Goal: Task Accomplishment & Management: Manage account settings

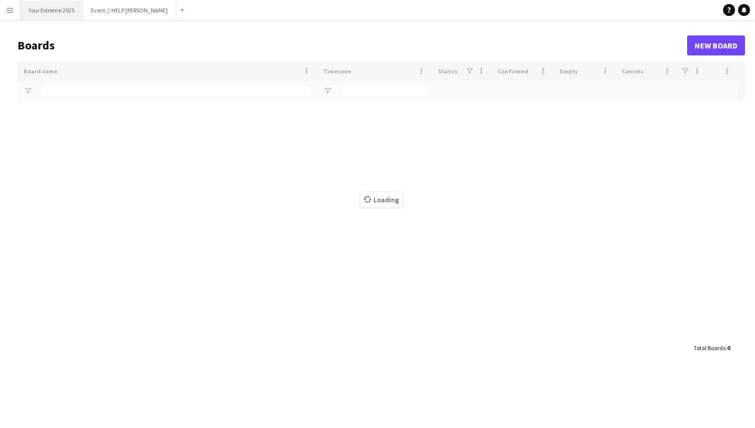
type input "*********"
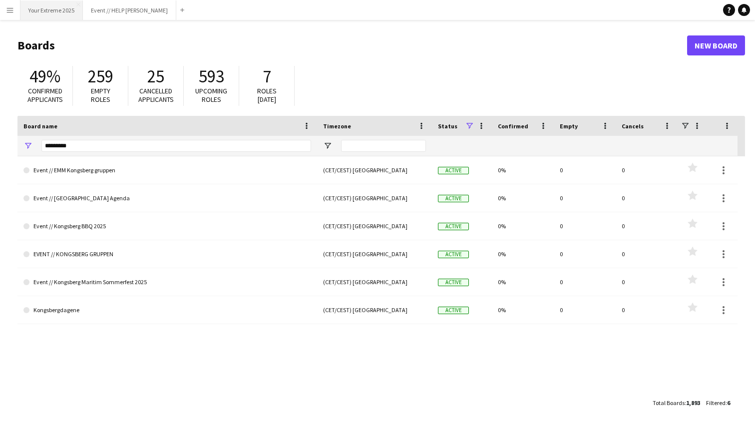
click at [59, 10] on button "Your Extreme 2025 Close" at bounding box center [51, 9] width 62 height 19
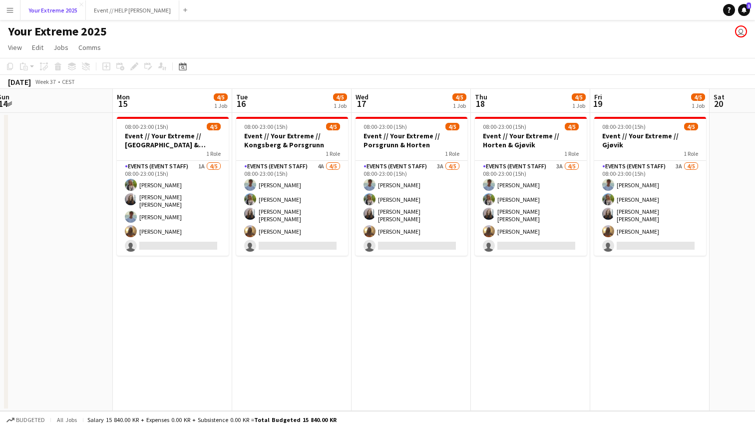
scroll to position [0, 248]
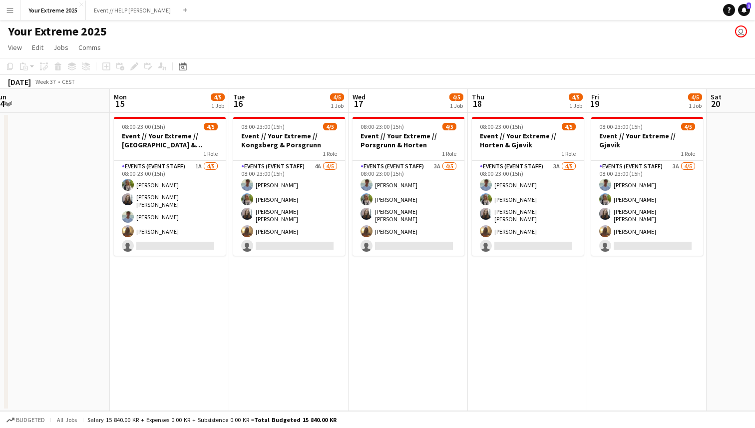
click at [59, 293] on app-date-cell at bounding box center [50, 262] width 119 height 298
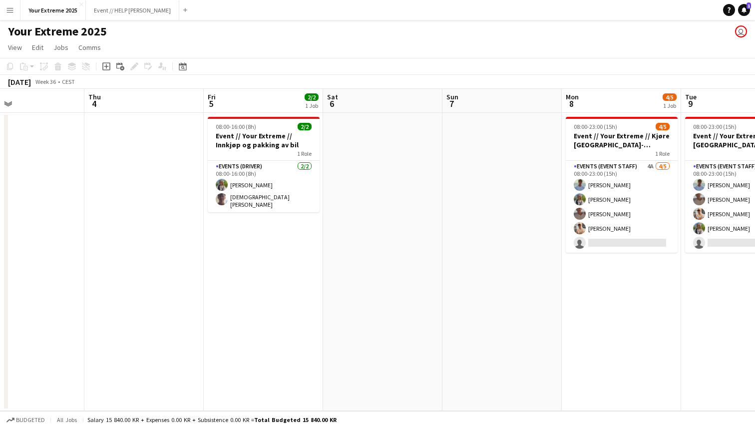
scroll to position [0, 400]
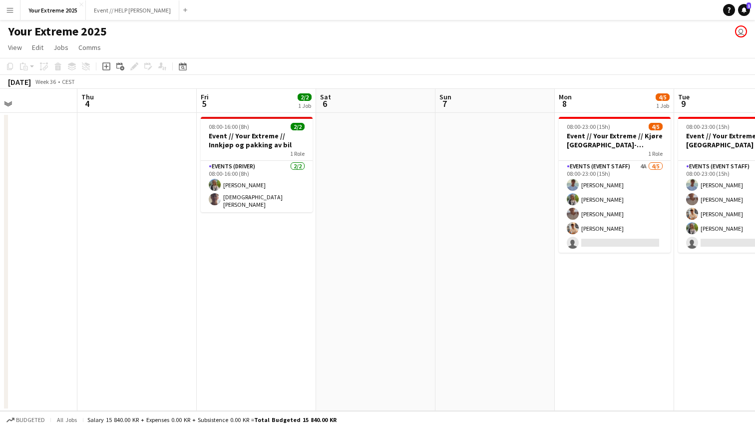
click at [390, 300] on app-date-cell at bounding box center [375, 262] width 119 height 298
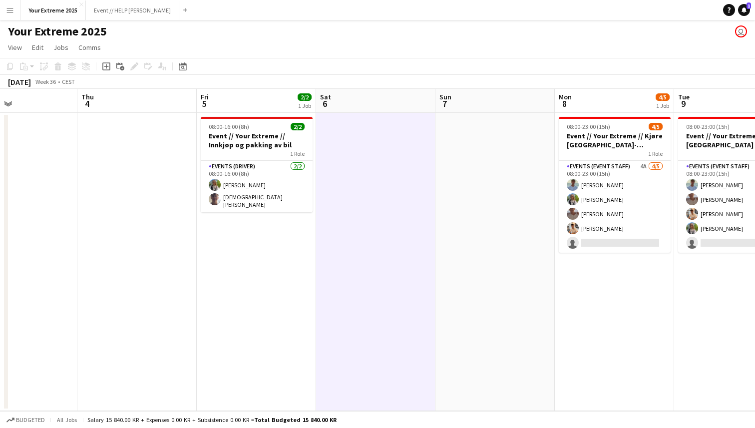
click at [10, 8] on app-icon "Menu" at bounding box center [10, 10] width 8 height 8
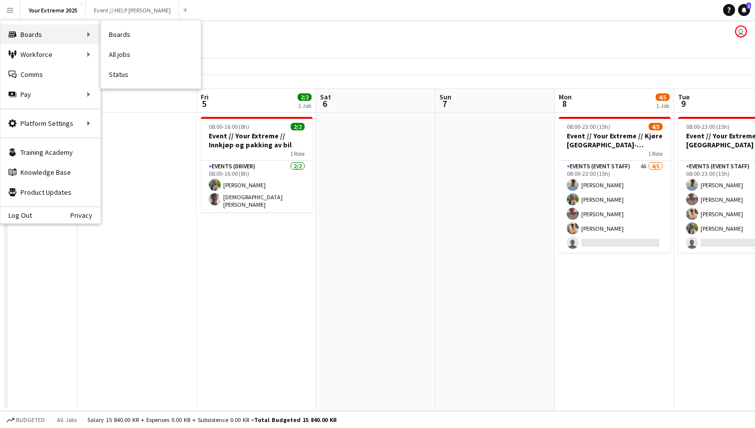
click at [48, 38] on div "Boards Boards" at bounding box center [50, 34] width 100 height 20
click at [122, 34] on link "Boards" at bounding box center [151, 34] width 100 height 20
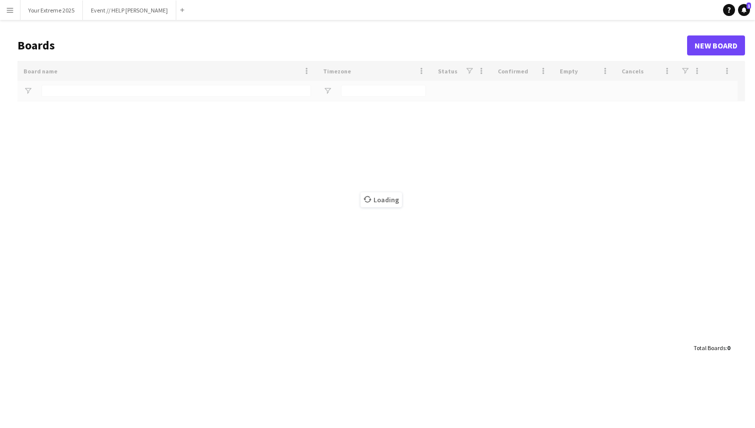
type input "*********"
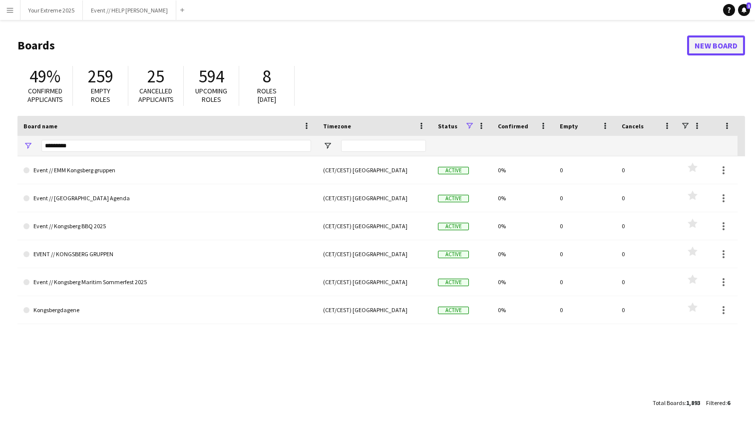
click at [717, 46] on link "New Board" at bounding box center [716, 45] width 58 height 20
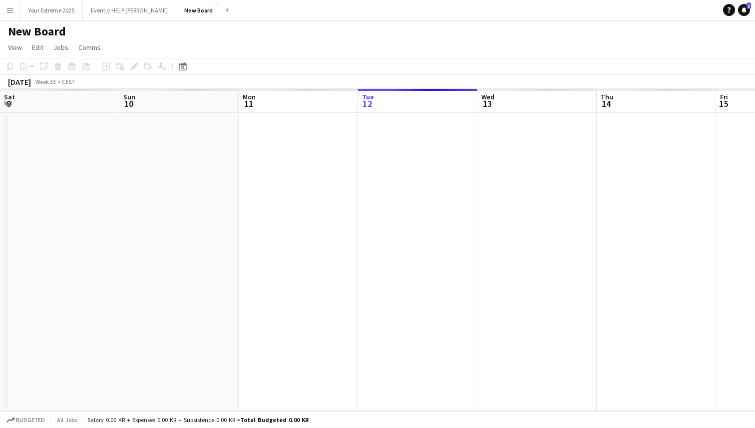
scroll to position [0, 239]
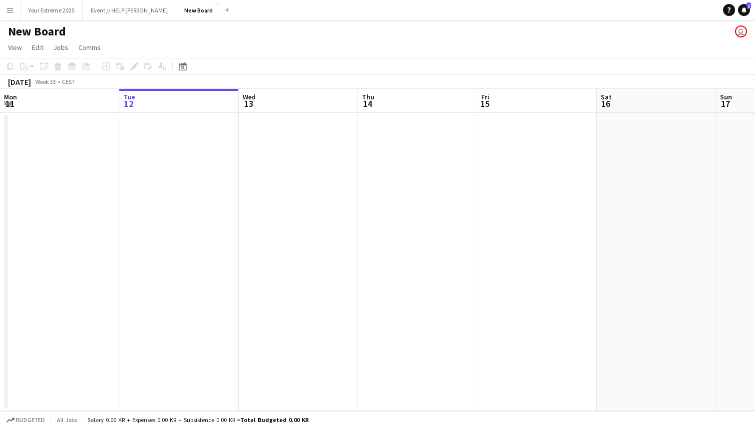
click at [39, 31] on h1 "New Board" at bounding box center [37, 31] width 58 height 15
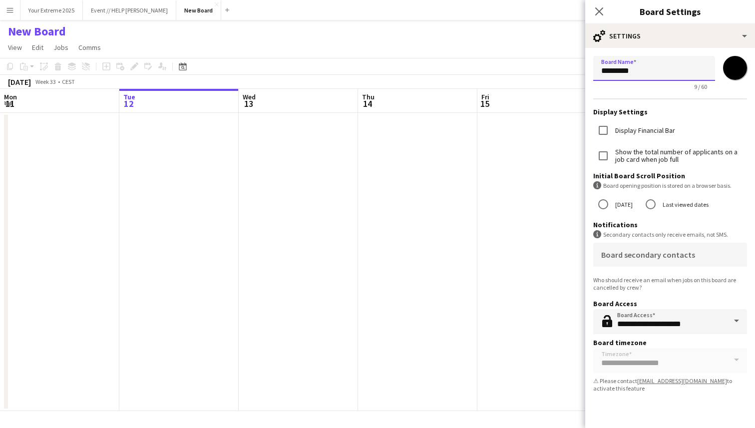
drag, startPoint x: 643, startPoint y: 73, endPoint x: 593, endPoint y: 72, distance: 49.9
click at [593, 72] on input "*********" at bounding box center [654, 68] width 122 height 25
paste input "**********"
type input "**********"
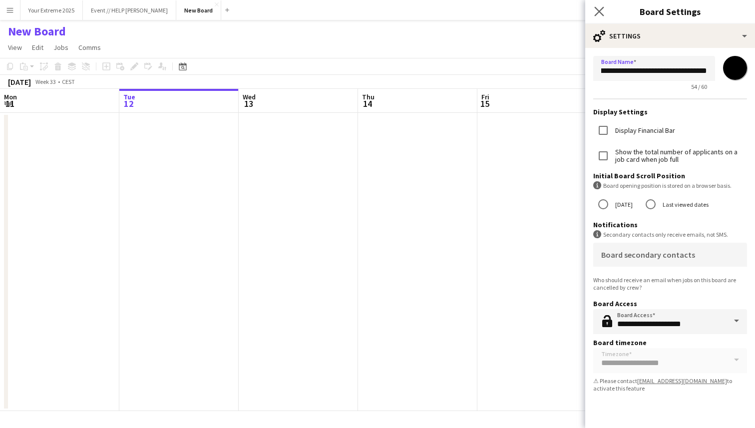
click at [597, 5] on app-icon "Close pop-in" at bounding box center [599, 11] width 14 height 14
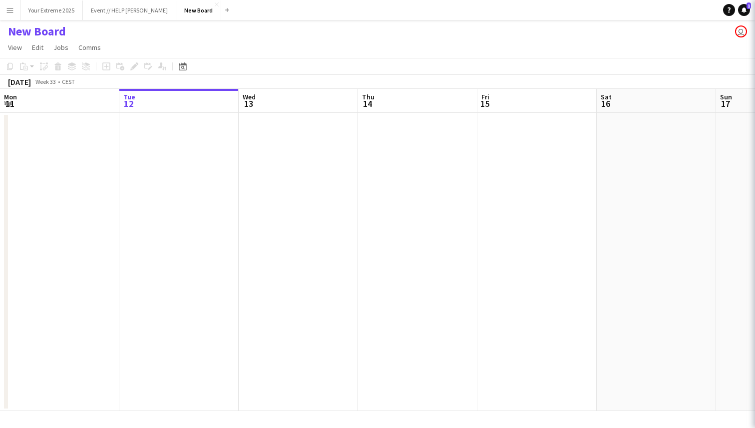
scroll to position [0, 0]
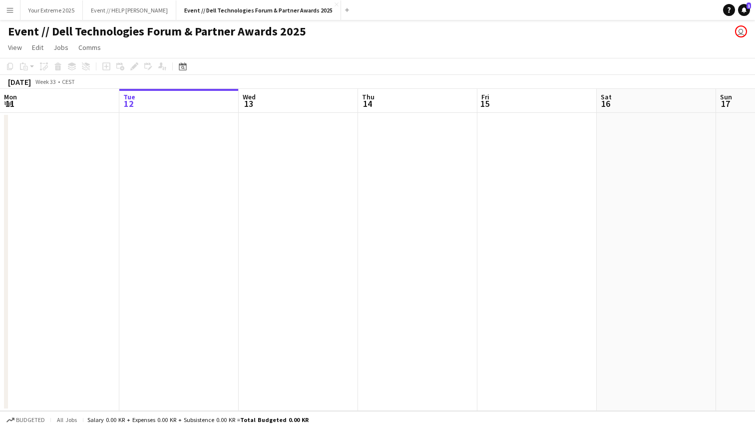
click at [207, 31] on h1 "Event // Dell Technologies Forum & Partner Awards 2025" at bounding box center [157, 31] width 298 height 15
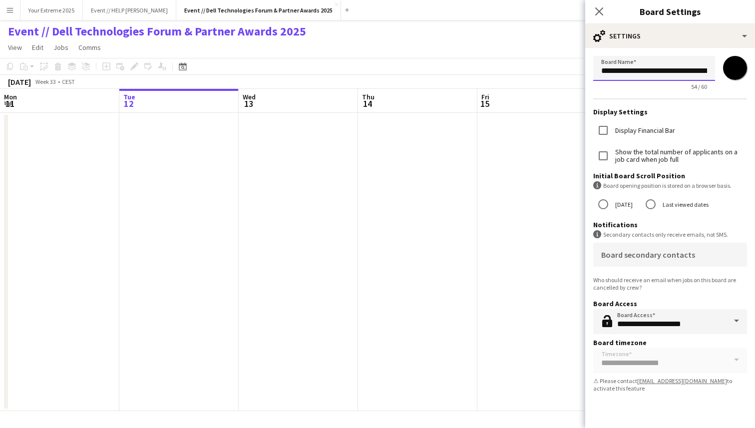
click at [669, 68] on input "**********" at bounding box center [654, 68] width 122 height 25
type input "**********"
click at [602, 13] on icon "Close pop-in" at bounding box center [598, 10] width 9 height 9
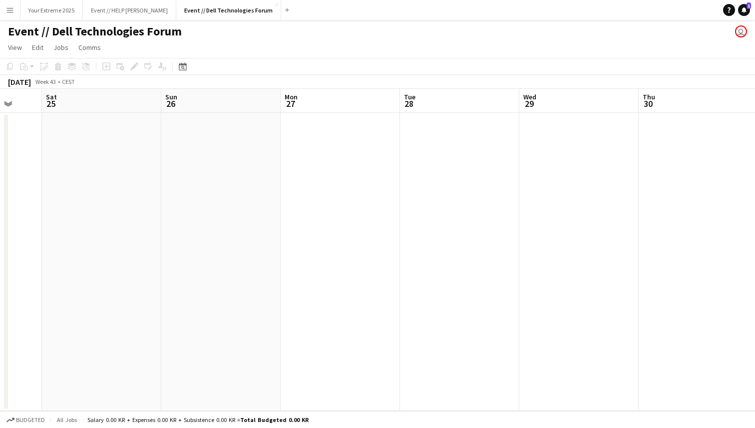
scroll to position [0, 448]
click at [496, 49] on app-page-menu "View Day view expanded Day view collapsed Month view Date picker Jump to [DATE]…" at bounding box center [377, 48] width 755 height 19
click at [325, 171] on app-date-cell at bounding box center [327, 262] width 119 height 298
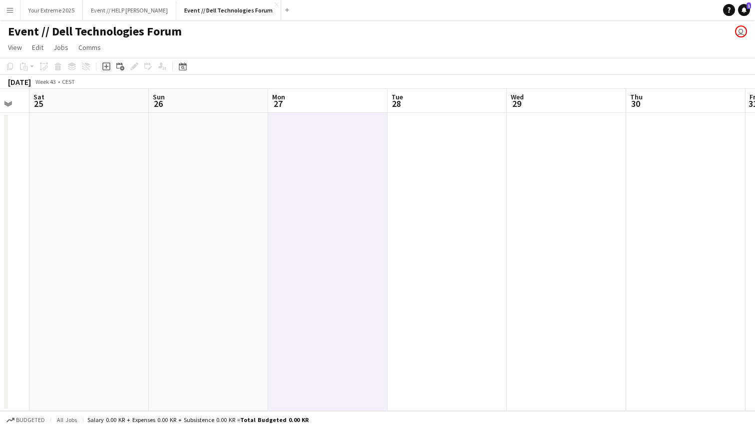
click at [108, 66] on icon "Add job" at bounding box center [106, 66] width 8 height 8
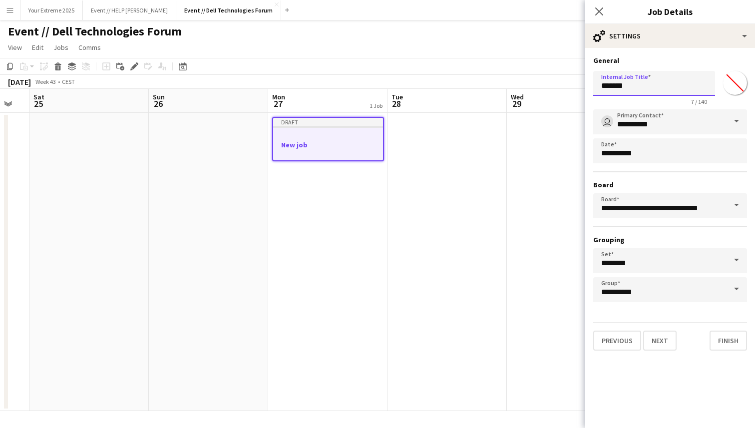
drag, startPoint x: 634, startPoint y: 86, endPoint x: 594, endPoint y: 86, distance: 39.5
click at [594, 86] on input "*******" at bounding box center [654, 83] width 122 height 25
type input "**********"
click at [661, 343] on button "Next" at bounding box center [659, 341] width 33 height 20
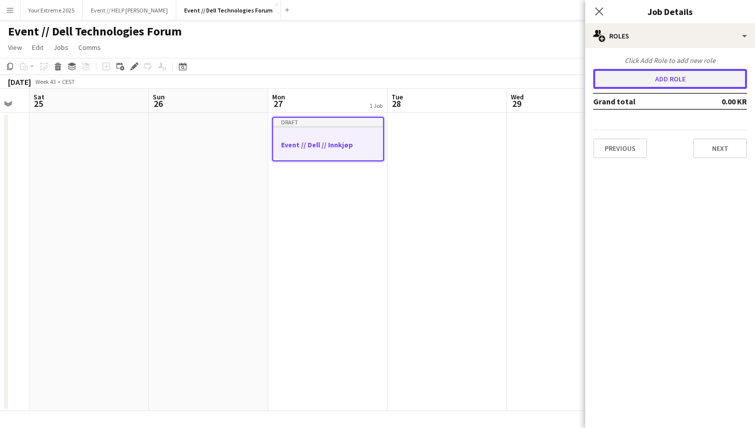
click at [673, 78] on button "Add role" at bounding box center [670, 79] width 154 height 20
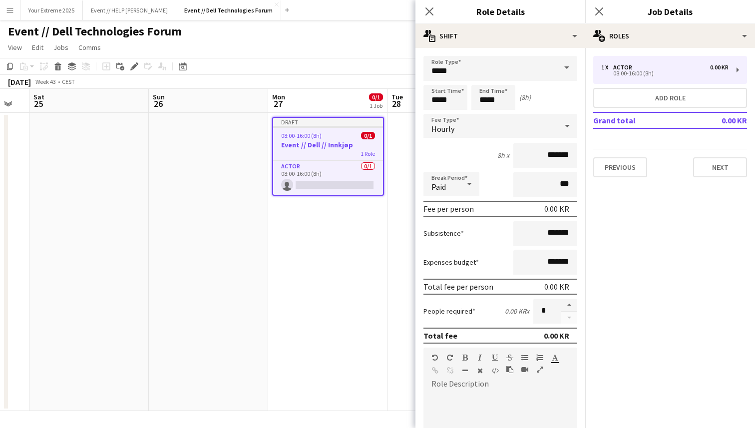
click at [563, 68] on span at bounding box center [566, 68] width 21 height 24
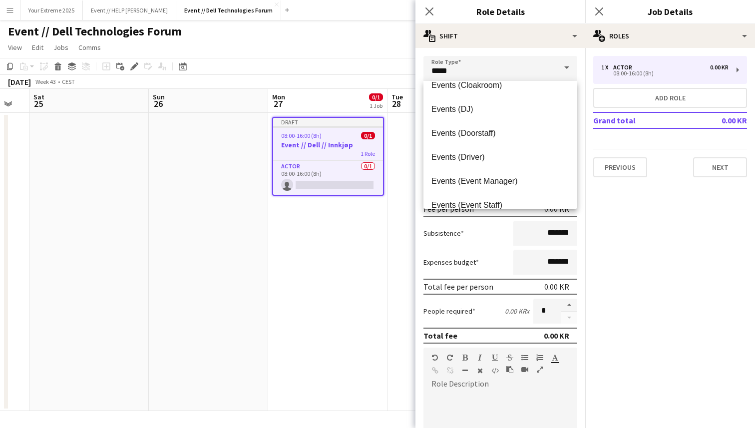
scroll to position [170, 0]
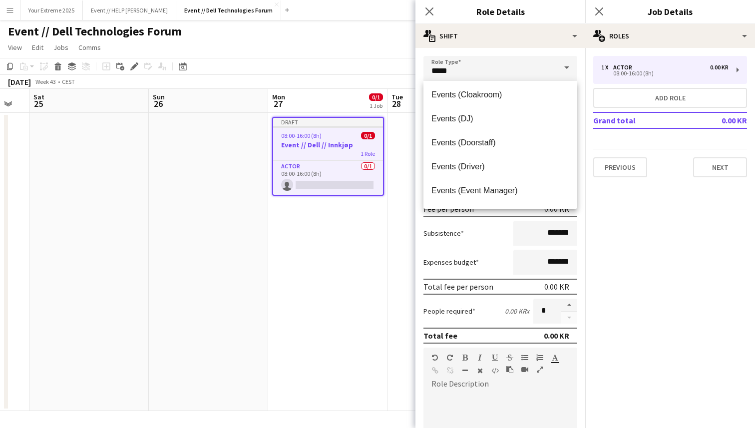
click at [501, 165] on span "Events (Driver)" at bounding box center [500, 166] width 138 height 9
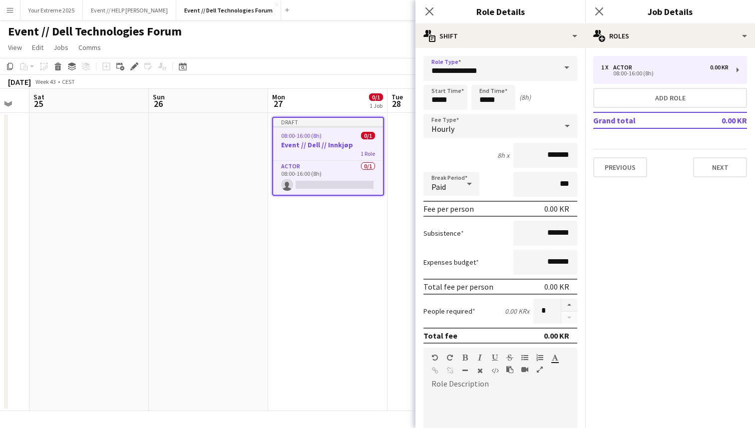
click at [544, 96] on div "Start Time ***** End Time ***** (8h)" at bounding box center [500, 97] width 154 height 25
click at [561, 123] on icon at bounding box center [567, 126] width 12 height 20
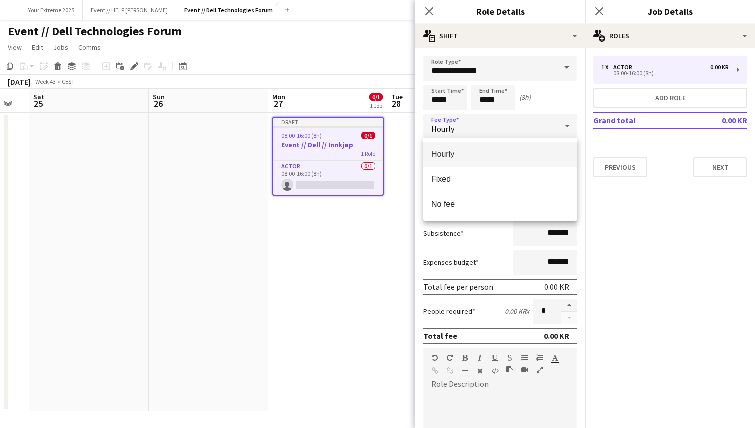
click at [559, 94] on div at bounding box center [377, 214] width 755 height 428
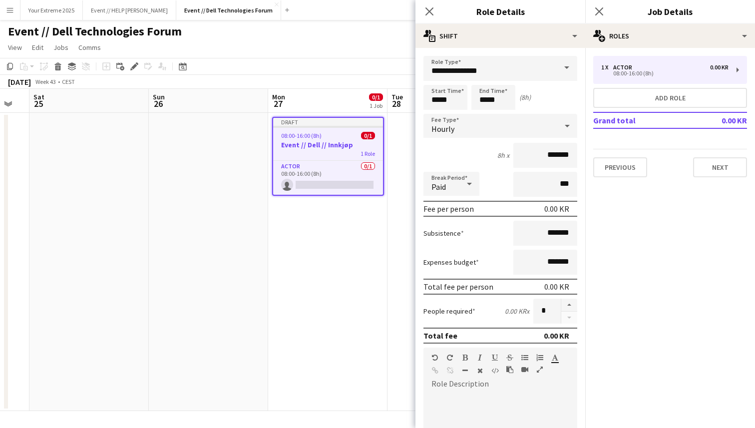
click at [540, 92] on div "Start Time ***** End Time ***** (8h)" at bounding box center [500, 97] width 154 height 25
click at [564, 127] on icon at bounding box center [567, 126] width 12 height 20
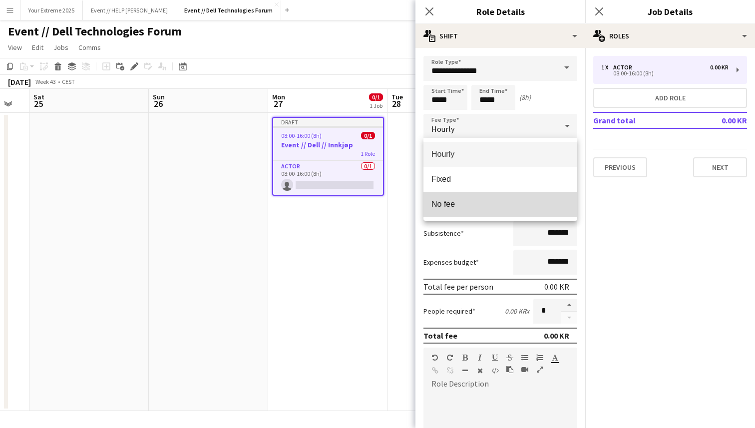
click at [490, 198] on mat-option "No fee" at bounding box center [500, 204] width 154 height 25
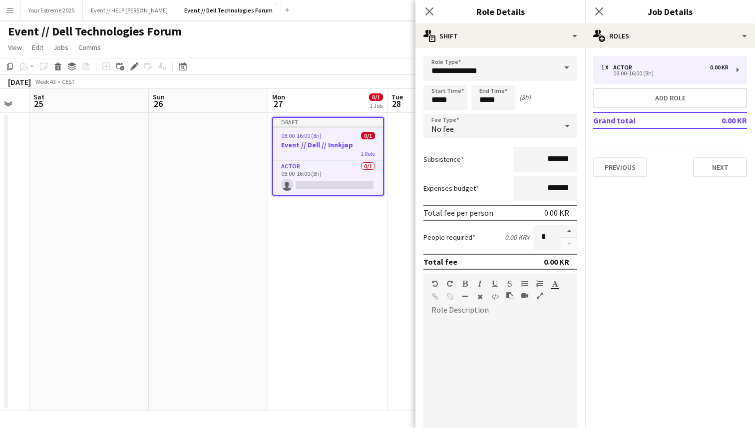
click at [544, 101] on div "Start Time ***** End Time ***** (8h)" at bounding box center [500, 97] width 154 height 25
click at [486, 152] on div "Subsistence *******" at bounding box center [500, 159] width 154 height 25
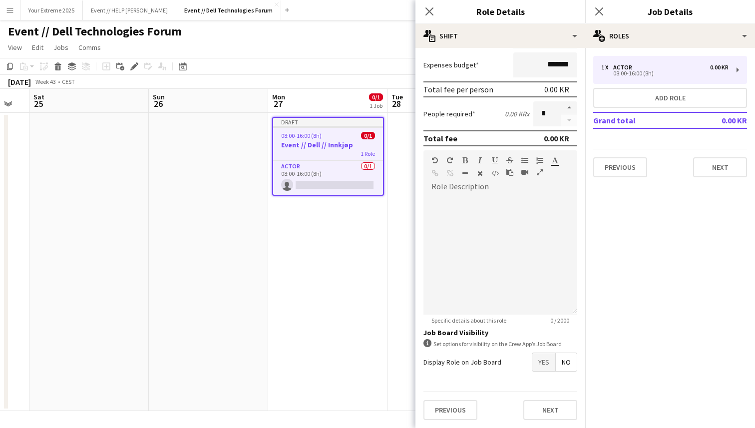
scroll to position [0, 0]
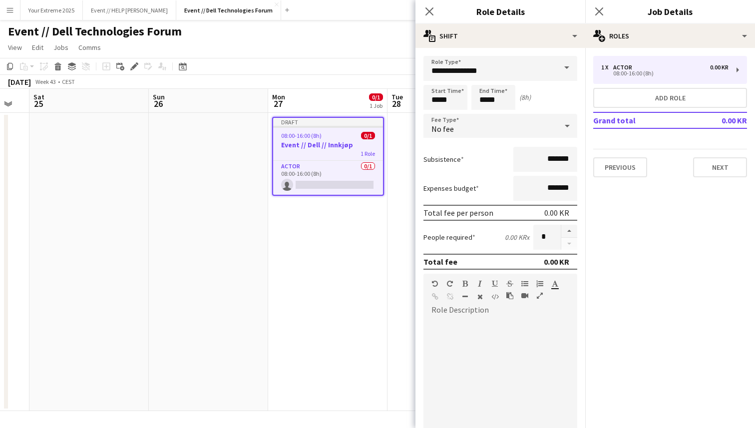
click at [564, 65] on span at bounding box center [566, 68] width 21 height 24
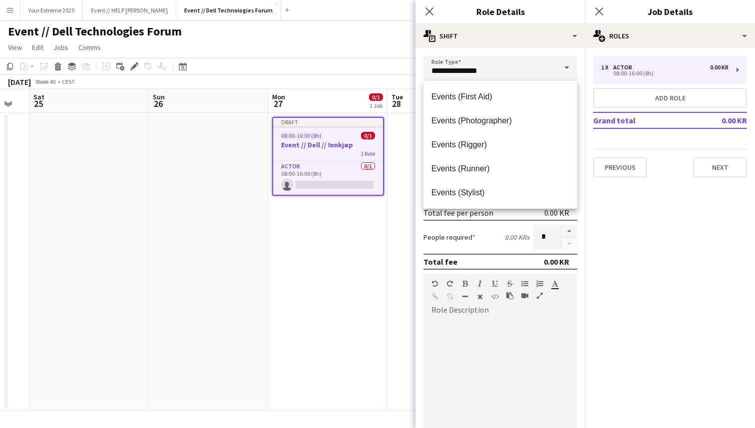
scroll to position [315, 0]
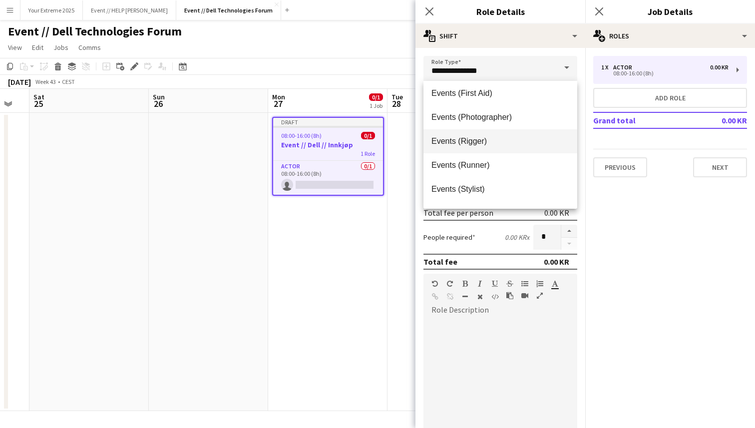
click at [495, 141] on span "Events (Rigger)" at bounding box center [500, 140] width 138 height 9
type input "**********"
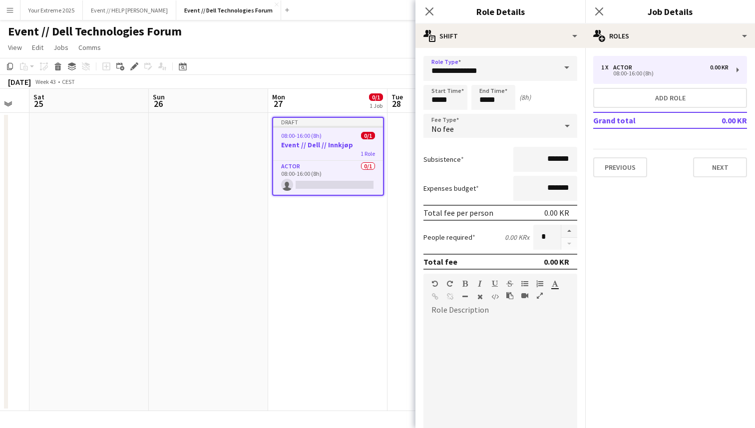
click at [544, 88] on div "Start Time ***** End Time ***** (8h)" at bounding box center [500, 97] width 154 height 25
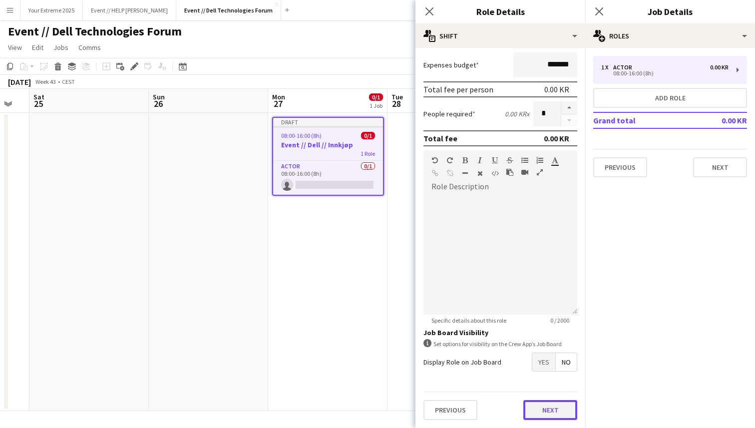
click at [539, 409] on button "Next" at bounding box center [550, 410] width 54 height 20
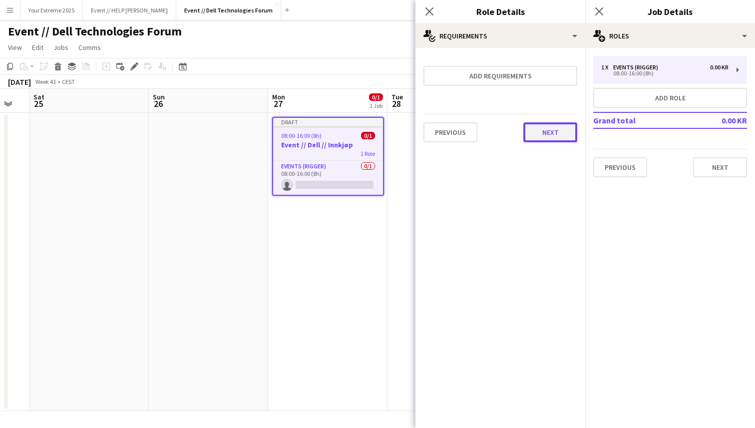
click at [556, 133] on button "Next" at bounding box center [550, 132] width 54 height 20
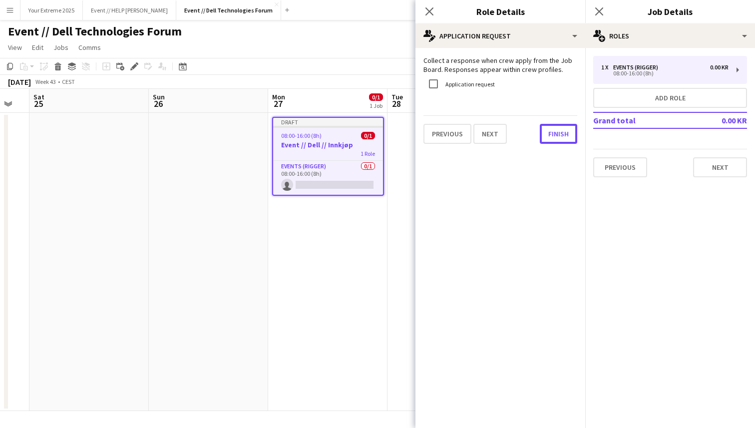
click at [556, 133] on button "Finish" at bounding box center [558, 134] width 37 height 20
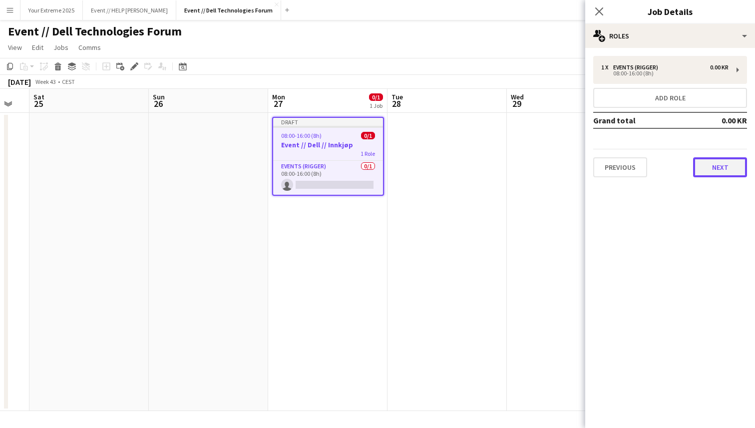
click at [713, 165] on button "Next" at bounding box center [720, 167] width 54 height 20
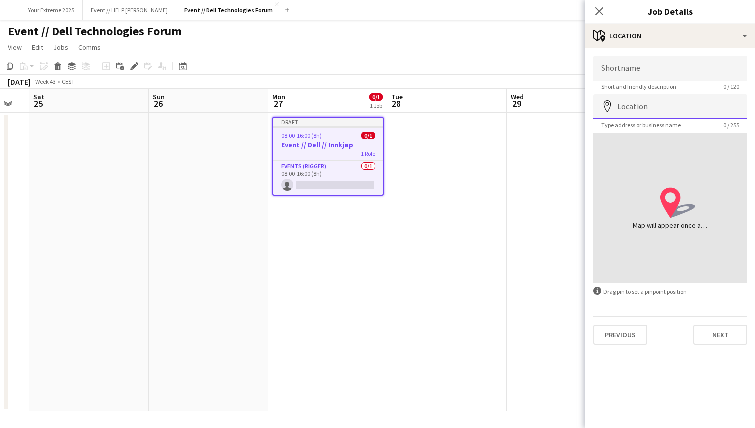
click at [654, 107] on input "Location" at bounding box center [670, 106] width 154 height 25
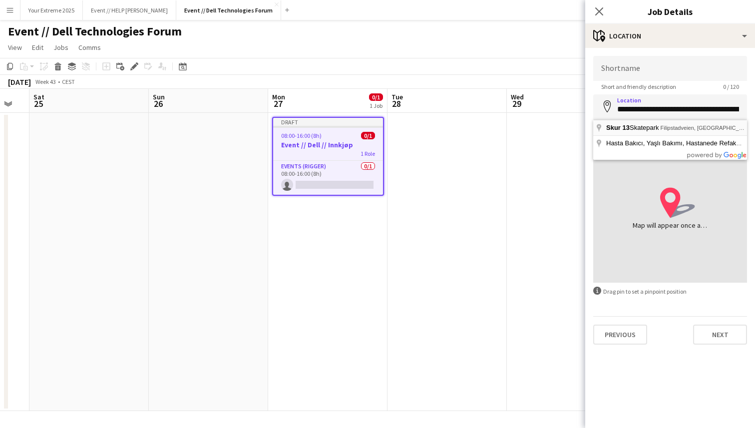
type input "**********"
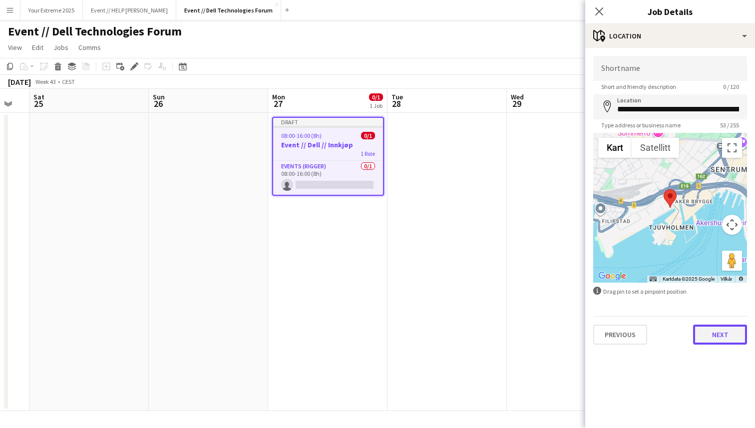
click at [713, 331] on button "Next" at bounding box center [720, 335] width 54 height 20
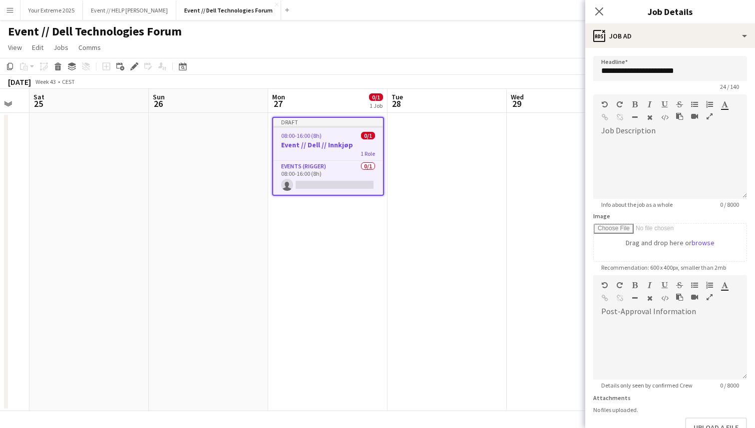
scroll to position [65, 0]
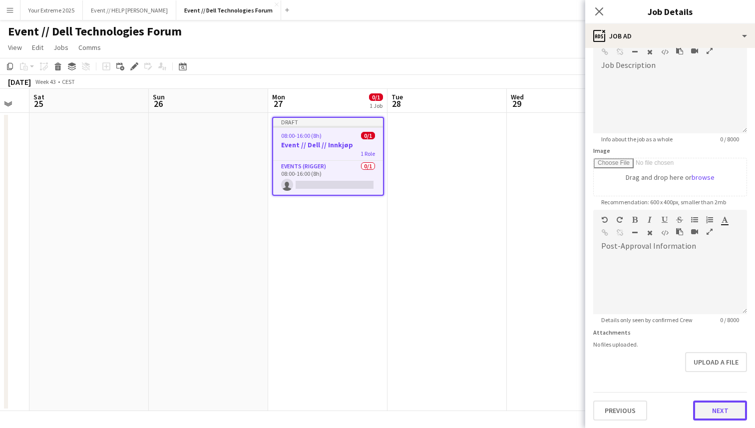
click at [714, 409] on button "Next" at bounding box center [720, 411] width 54 height 20
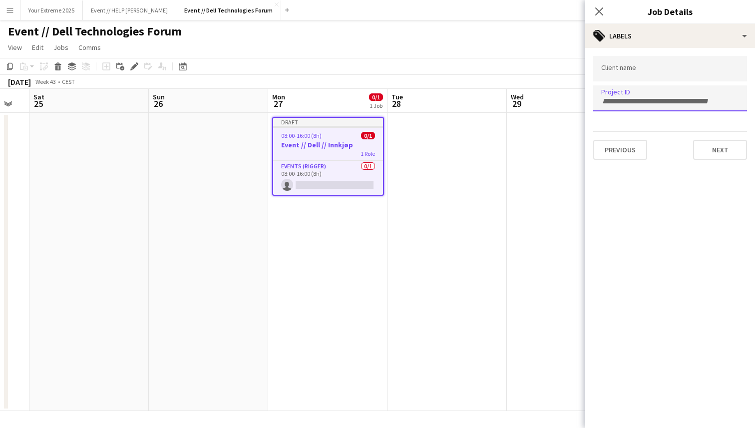
click at [649, 97] on input "Type to search project ID labels..." at bounding box center [670, 101] width 138 height 9
paste input "******"
type input "******"
click at [638, 66] on form at bounding box center [670, 68] width 138 height 10
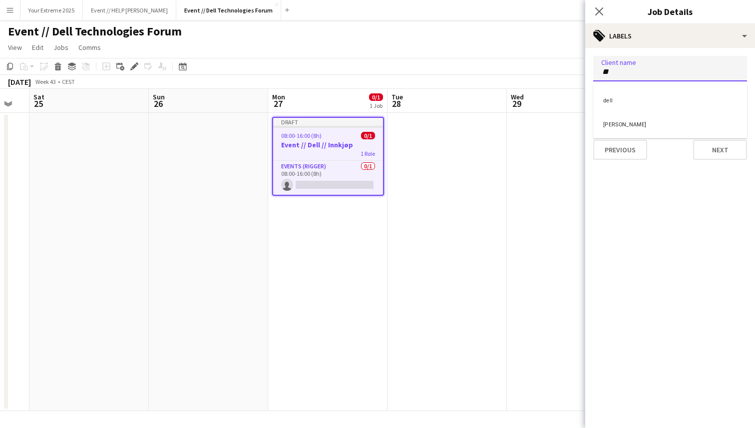
type input "*"
type input "****"
click at [631, 94] on div "dell" at bounding box center [670, 99] width 154 height 24
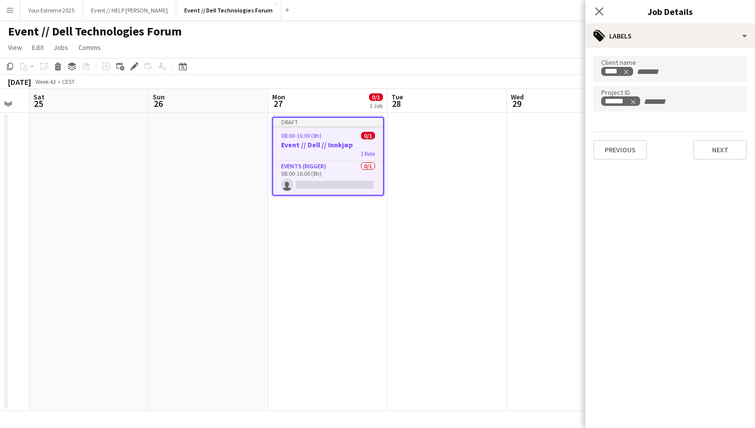
click at [665, 198] on mat-expansion-panel "tags Labels Client name **** Project ID ****** Previous Next" at bounding box center [670, 238] width 170 height 380
click at [714, 152] on button "Next" at bounding box center [720, 150] width 54 height 20
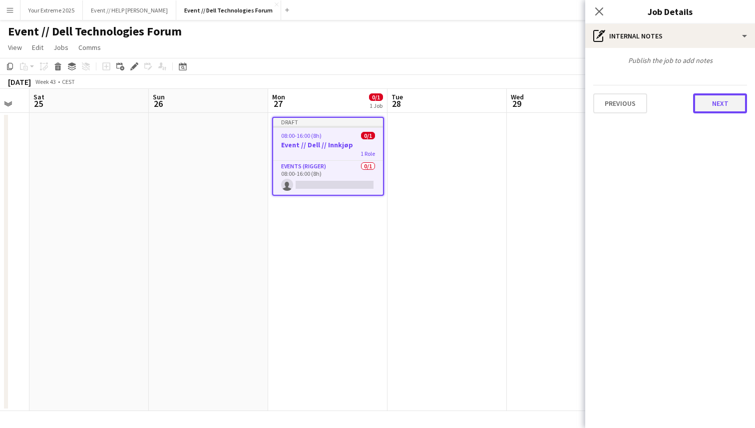
click at [715, 102] on button "Next" at bounding box center [720, 103] width 54 height 20
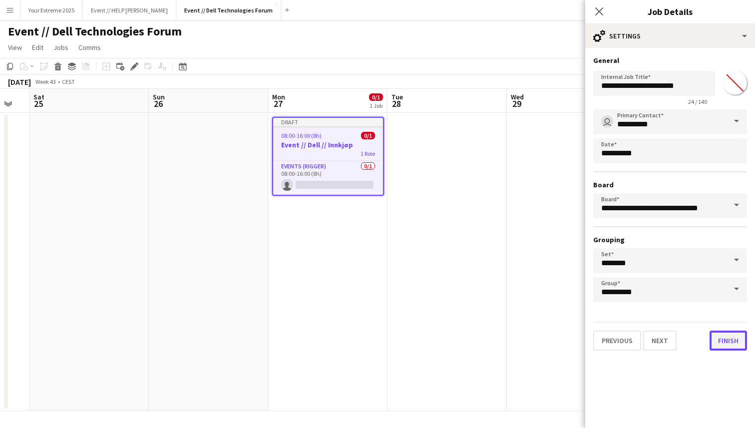
click at [724, 342] on button "Finish" at bounding box center [728, 341] width 37 height 20
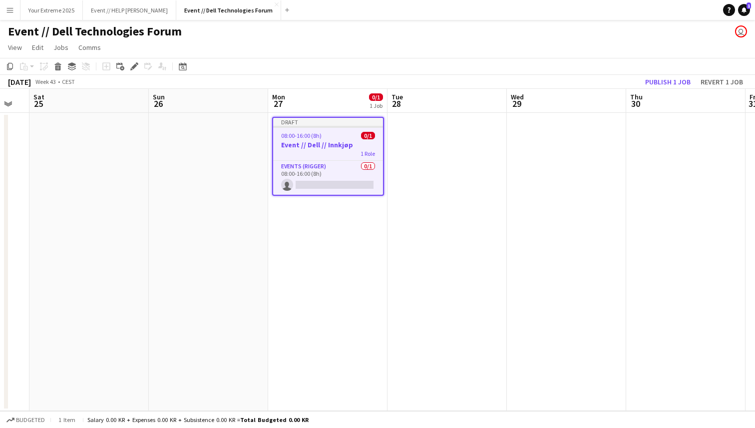
click at [436, 216] on app-date-cell at bounding box center [447, 262] width 119 height 298
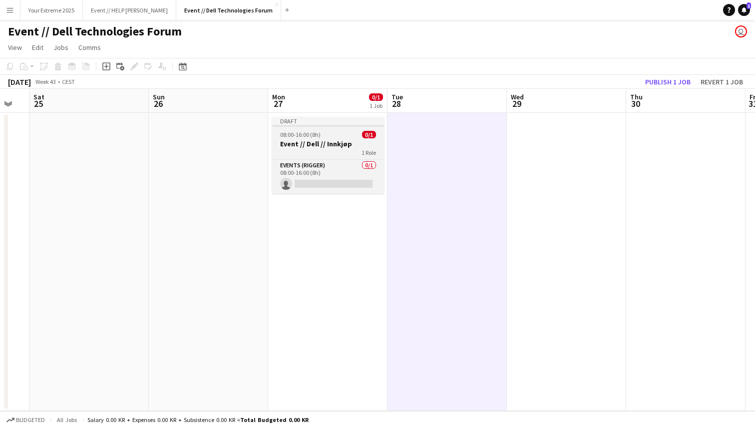
click at [338, 142] on h3 "Event // Dell // Innkjøp" at bounding box center [328, 143] width 112 height 9
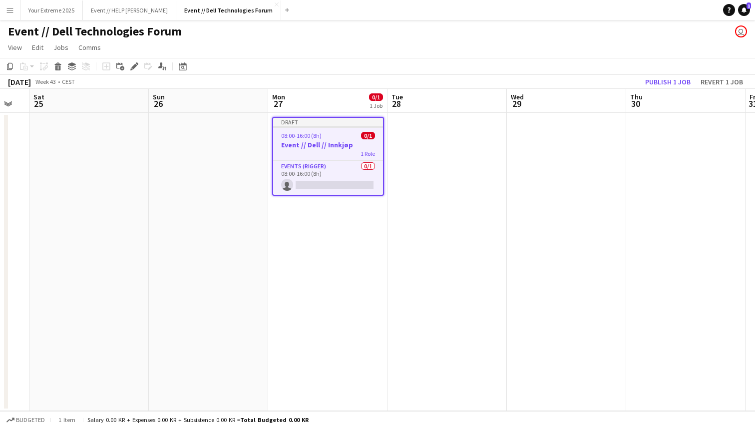
click at [327, 141] on h3 "Event // Dell // Innkjøp" at bounding box center [328, 144] width 110 height 9
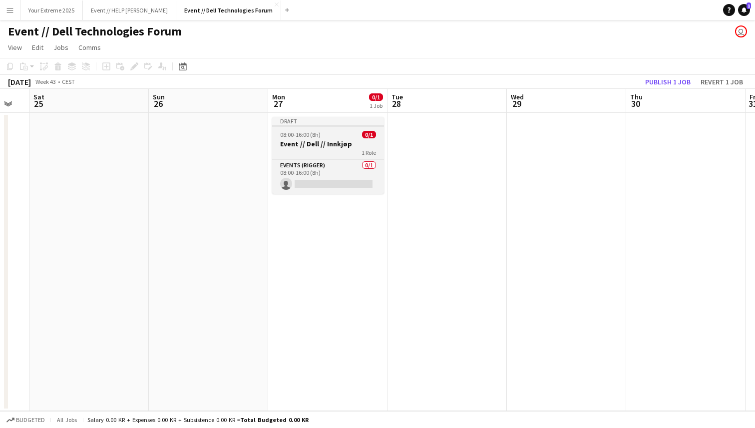
click at [327, 141] on h3 "Event // Dell // Innkjøp" at bounding box center [328, 143] width 112 height 9
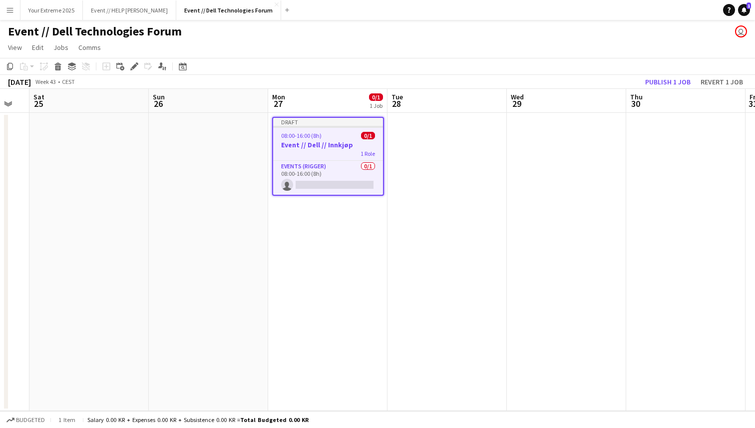
click at [338, 145] on h3 "Event // Dell // Innkjøp" at bounding box center [328, 144] width 110 height 9
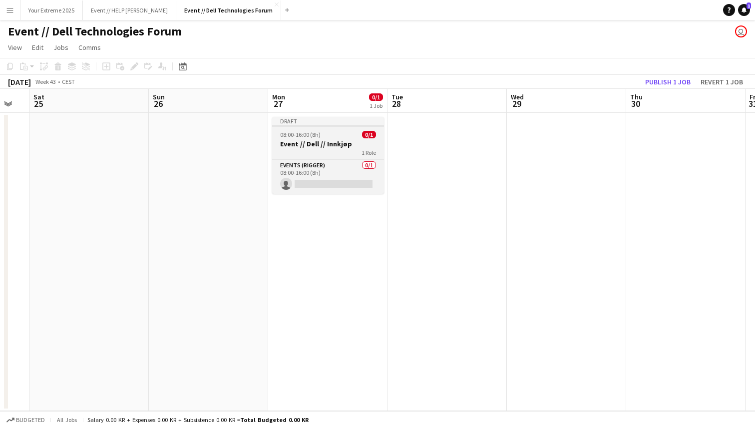
click at [338, 145] on h3 "Event // Dell // Innkjøp" at bounding box center [328, 143] width 112 height 9
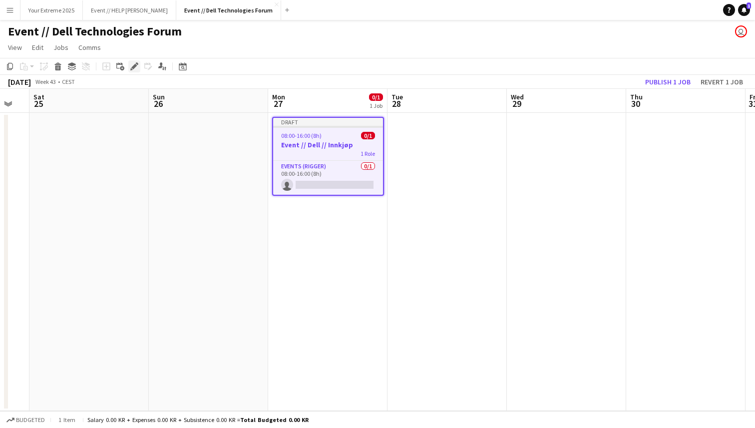
click at [135, 64] on icon "Edit" at bounding box center [134, 66] width 8 height 8
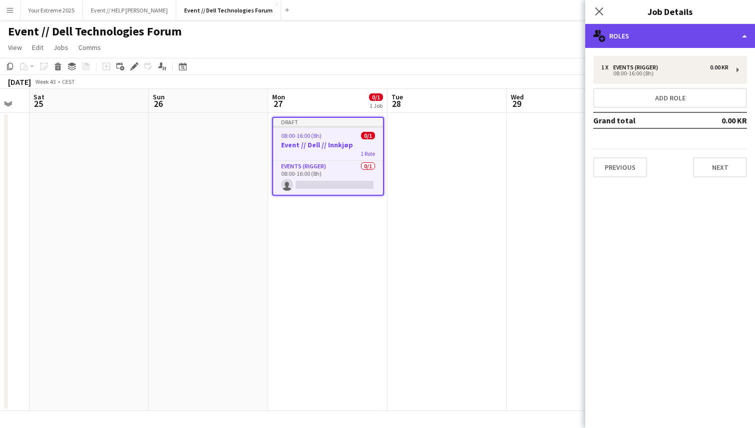
click at [692, 37] on div "multiple-users-add Roles" at bounding box center [670, 36] width 170 height 24
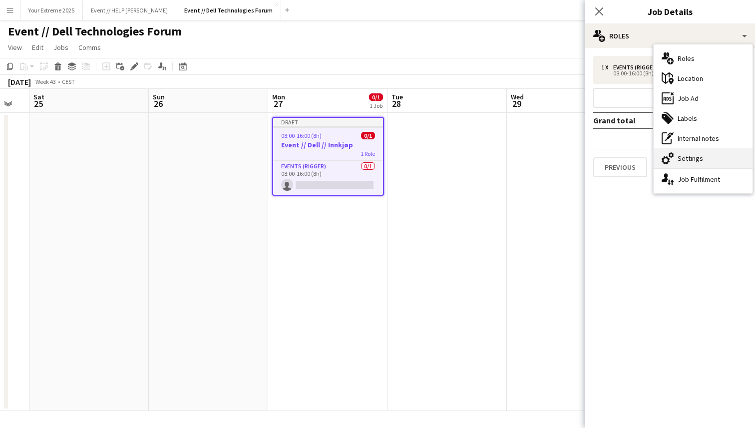
click at [703, 157] on div "cog-double-3 Settings" at bounding box center [703, 158] width 99 height 20
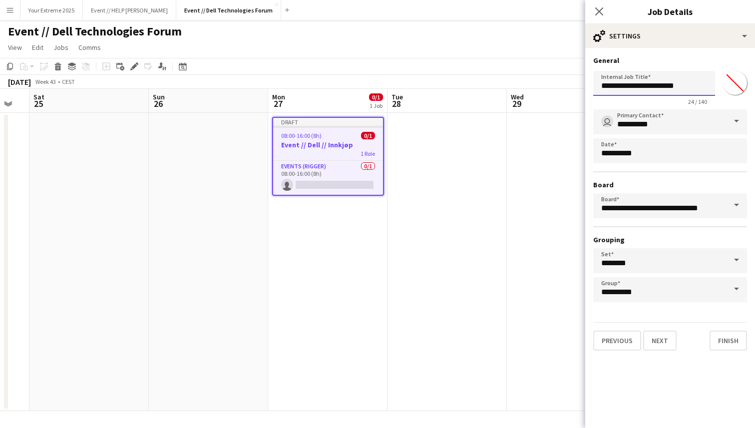
click at [681, 84] on input "**********" at bounding box center [654, 83] width 122 height 25
type input "**********"
click at [728, 337] on button "Finish" at bounding box center [728, 341] width 37 height 20
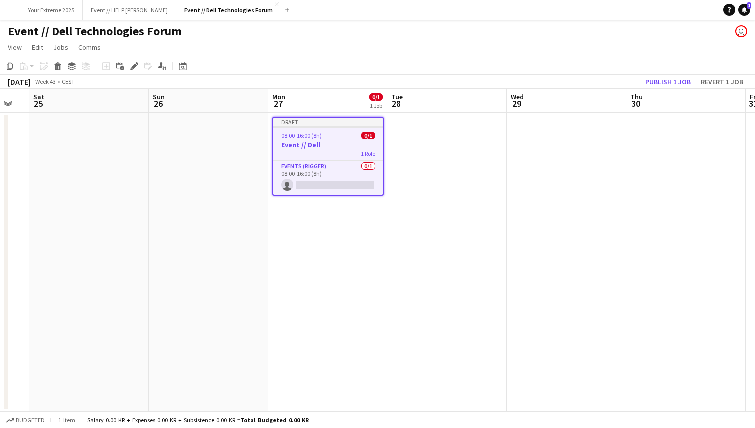
click at [560, 281] on app-date-cell at bounding box center [566, 262] width 119 height 298
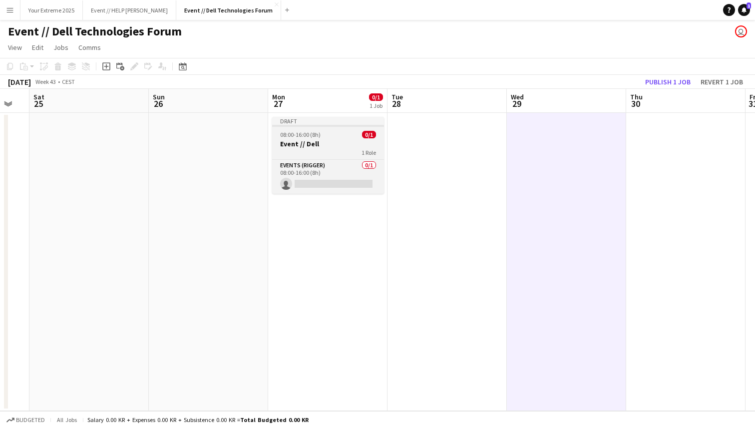
click at [317, 144] on h3 "Event // Dell" at bounding box center [328, 143] width 112 height 9
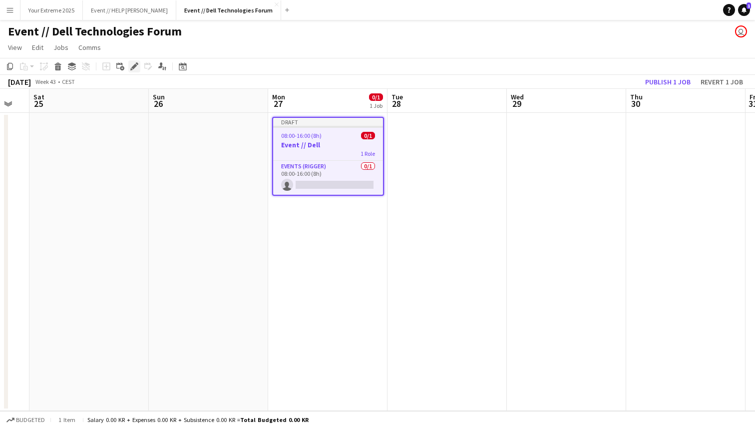
click at [131, 64] on icon "Edit" at bounding box center [134, 66] width 8 height 8
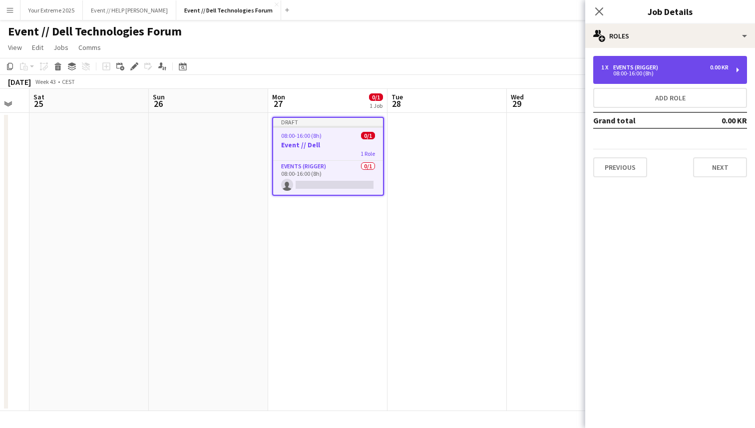
click at [695, 74] on div "08:00-16:00 (8h)" at bounding box center [664, 73] width 127 height 5
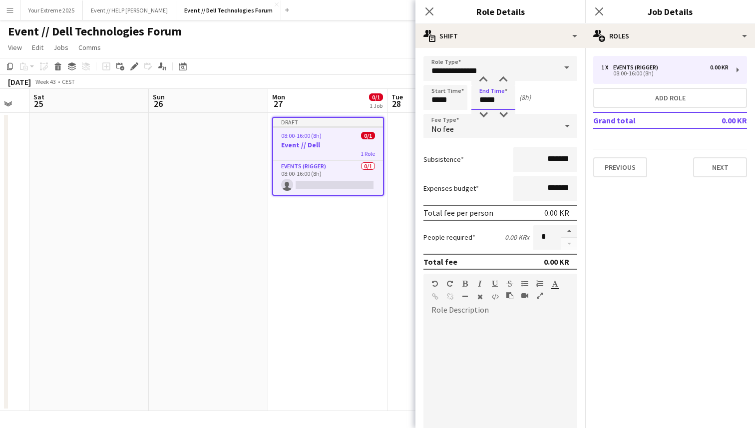
click at [485, 100] on input "*****" at bounding box center [493, 97] width 44 height 25
click at [483, 79] on div at bounding box center [483, 80] width 20 height 10
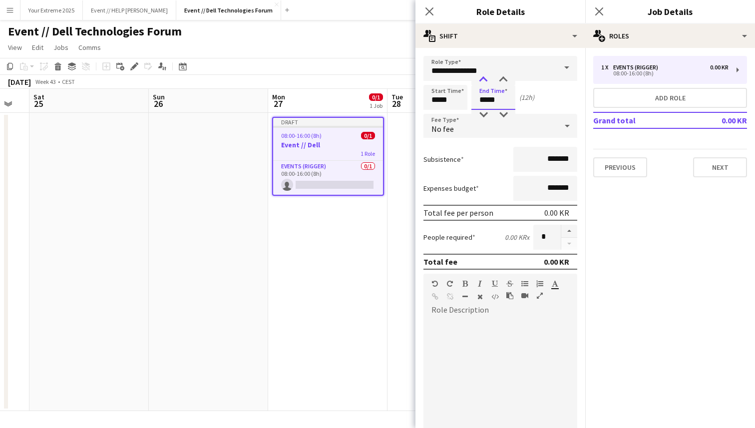
click at [483, 79] on div at bounding box center [483, 80] width 20 height 10
type input "*****"
click at [485, 113] on div at bounding box center [483, 115] width 20 height 10
click at [491, 146] on form "**********" at bounding box center [500, 303] width 170 height 495
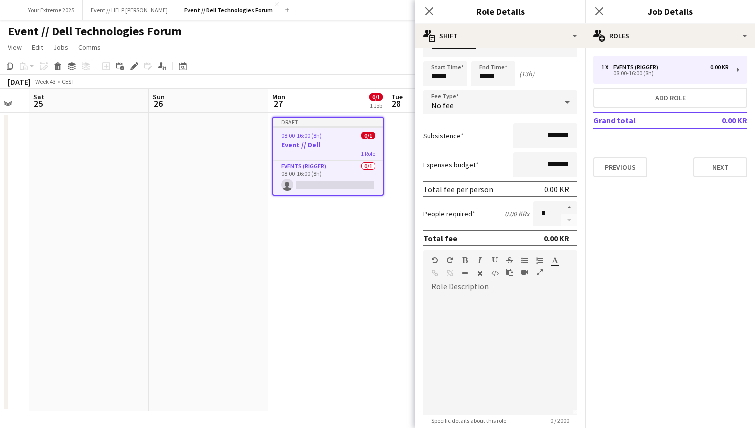
scroll to position [123, 0]
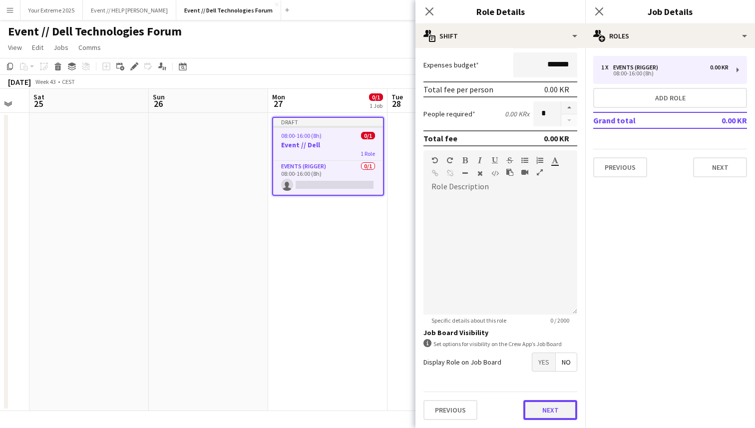
click at [548, 412] on button "Next" at bounding box center [550, 410] width 54 height 20
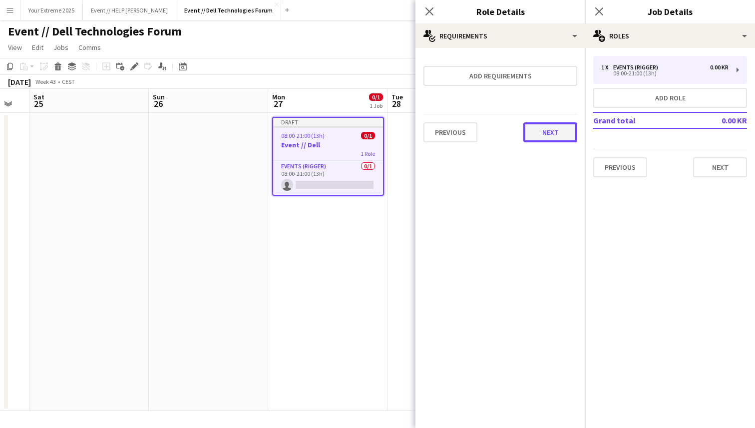
click at [551, 130] on button "Next" at bounding box center [550, 132] width 54 height 20
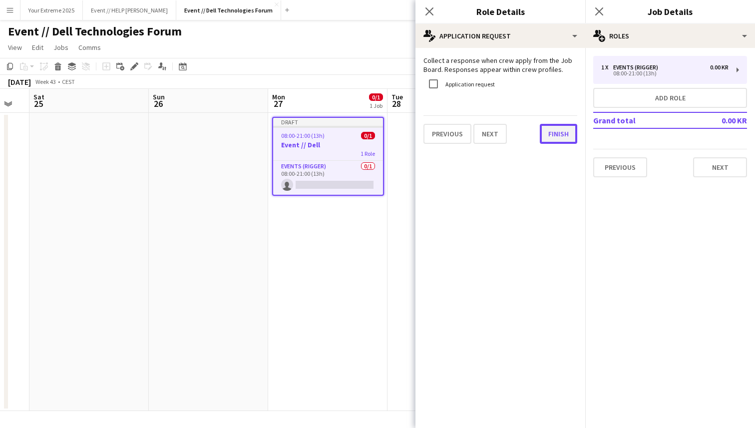
click at [559, 133] on button "Finish" at bounding box center [558, 134] width 37 height 20
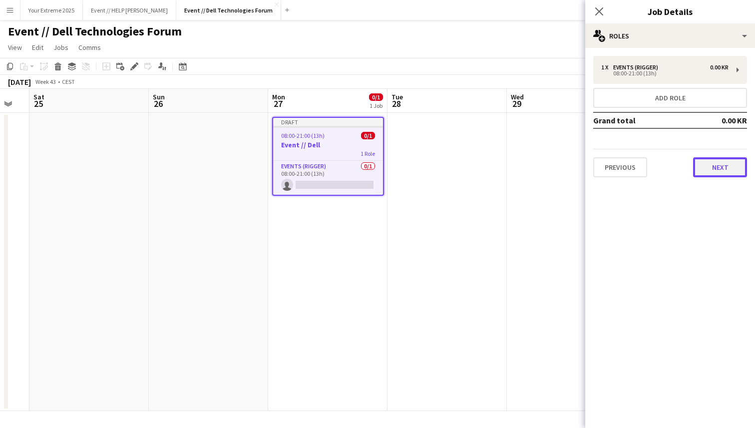
click at [717, 166] on button "Next" at bounding box center [720, 167] width 54 height 20
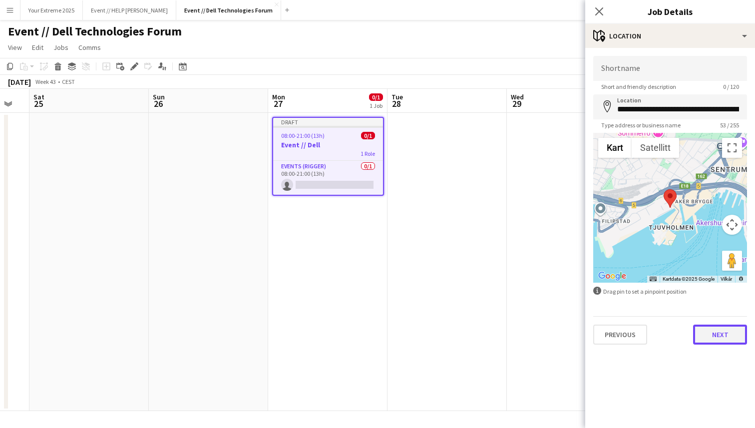
click at [718, 339] on button "Next" at bounding box center [720, 335] width 54 height 20
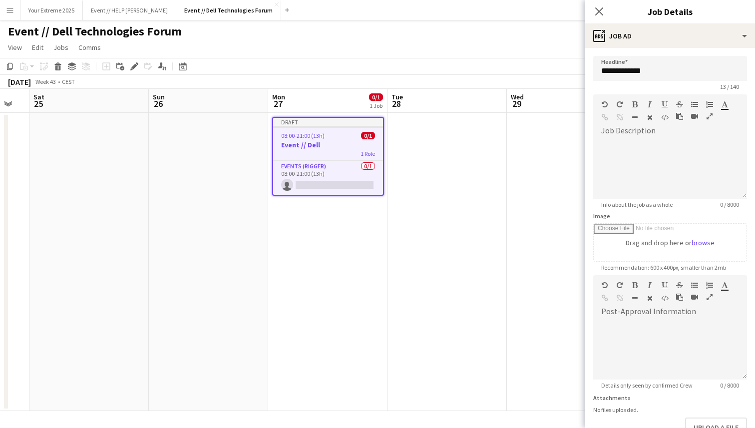
scroll to position [65, 0]
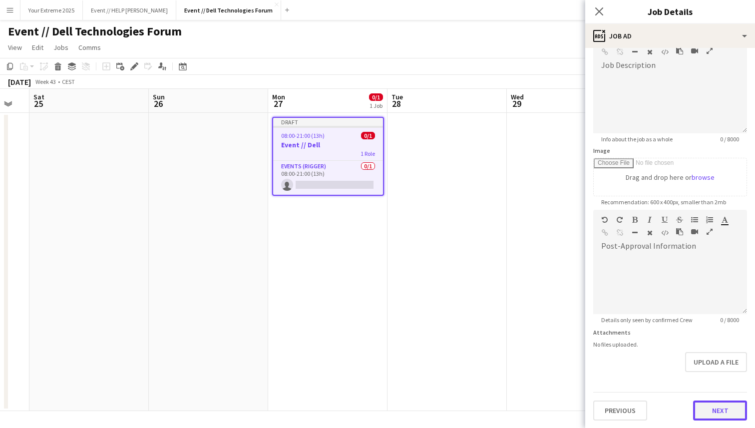
click at [715, 406] on button "Next" at bounding box center [720, 411] width 54 height 20
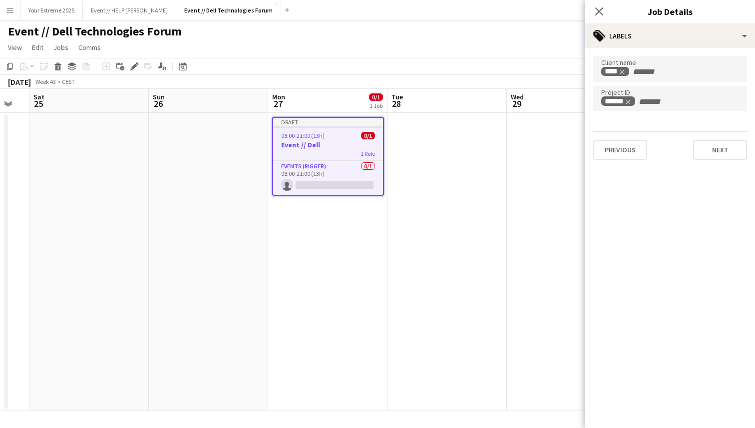
scroll to position [0, 0]
click at [715, 154] on button "Next" at bounding box center [720, 150] width 54 height 20
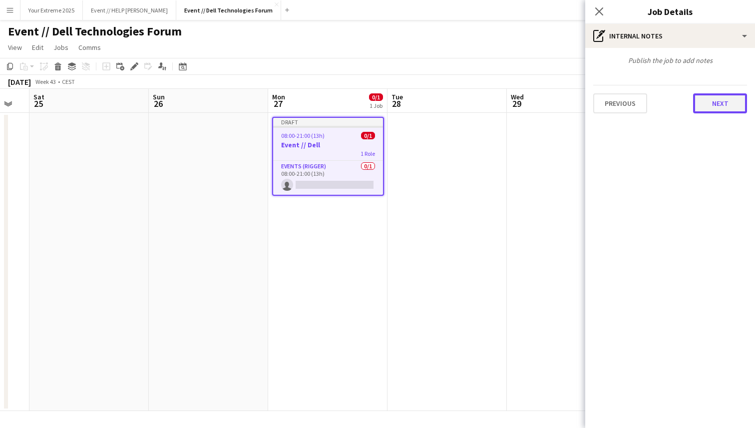
click at [724, 109] on button "Next" at bounding box center [720, 103] width 54 height 20
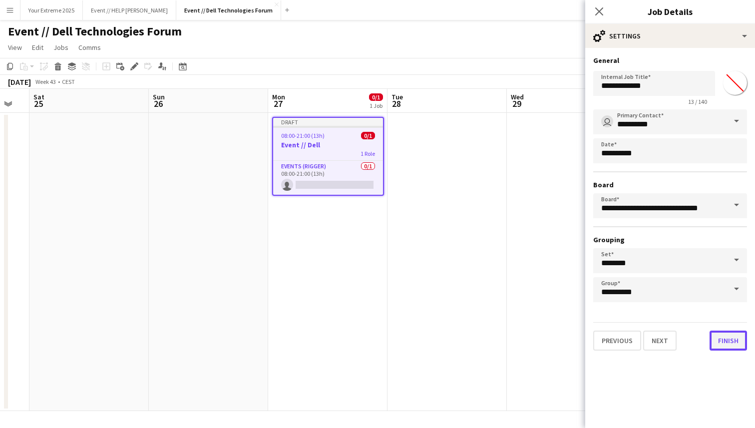
click at [726, 339] on button "Finish" at bounding box center [728, 341] width 37 height 20
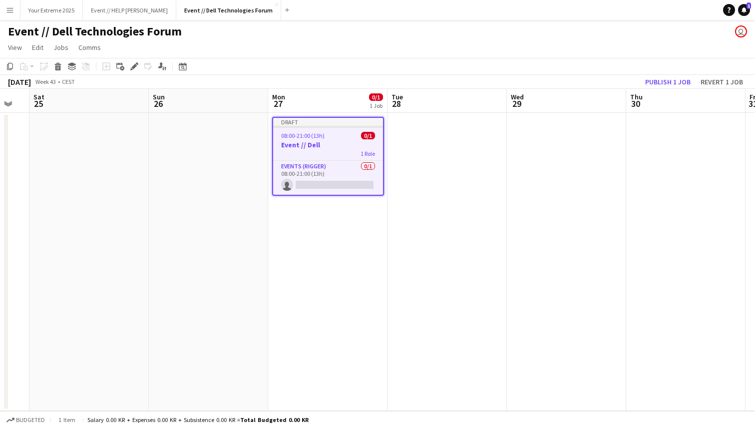
click at [466, 211] on app-date-cell at bounding box center [447, 262] width 119 height 298
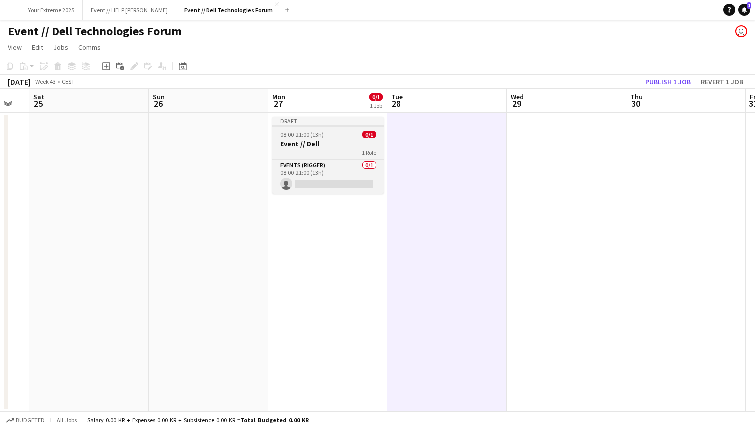
click at [346, 146] on h3 "Event // Dell" at bounding box center [328, 143] width 112 height 9
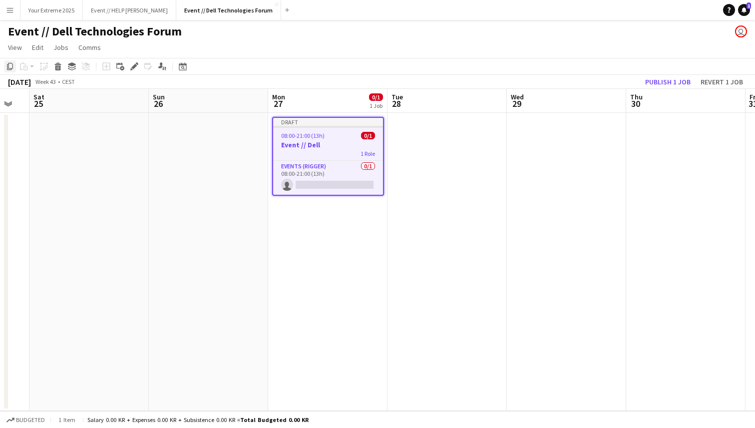
click at [9, 68] on icon "Copy" at bounding box center [10, 66] width 8 height 8
click at [403, 164] on app-date-cell at bounding box center [447, 262] width 119 height 298
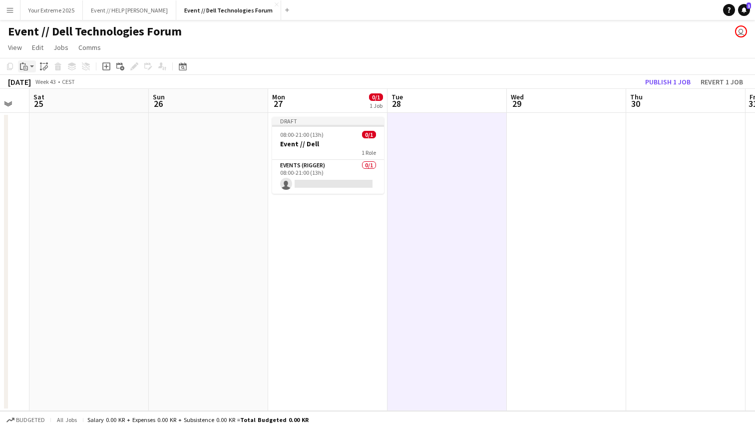
click at [30, 64] on app-action-btn "Paste" at bounding box center [27, 66] width 18 height 12
click at [40, 85] on link "Paste Command V" at bounding box center [65, 85] width 79 height 9
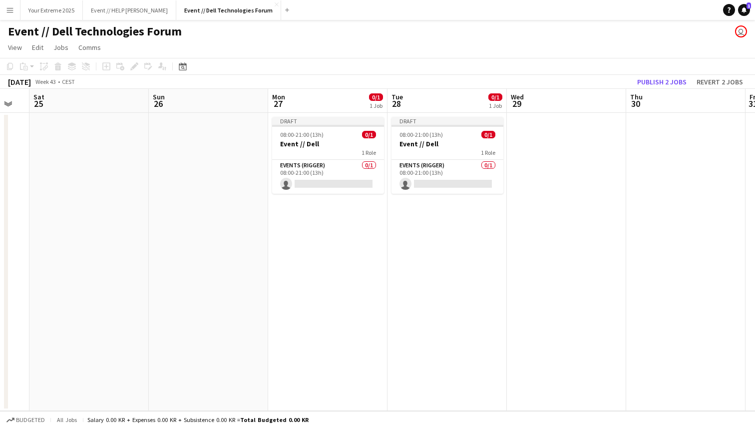
click at [529, 193] on app-date-cell at bounding box center [566, 262] width 119 height 298
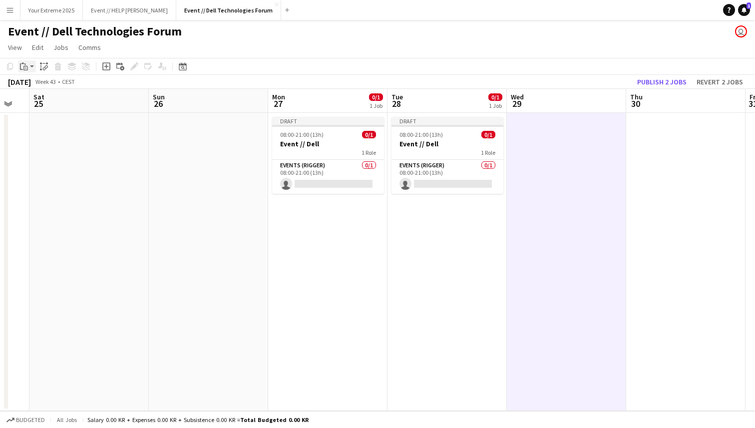
click at [32, 65] on app-action-btn "Paste" at bounding box center [27, 66] width 18 height 12
click at [44, 88] on link "Paste Command V" at bounding box center [65, 85] width 79 height 9
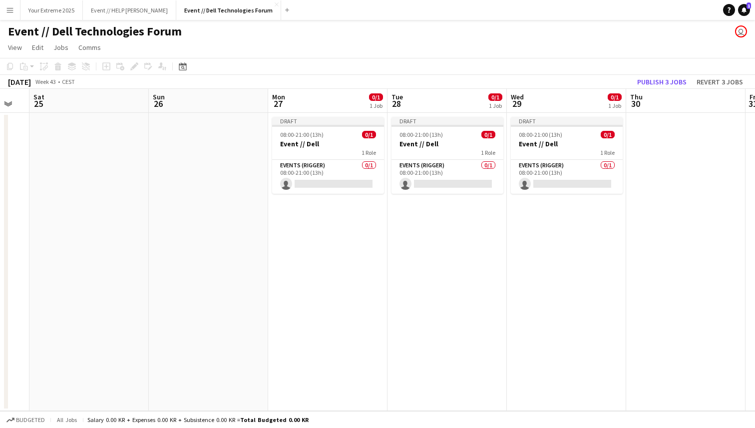
click at [225, 257] on app-date-cell at bounding box center [208, 262] width 119 height 298
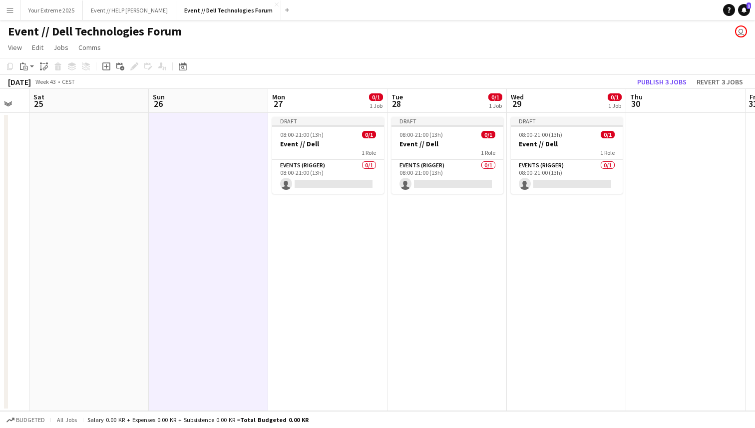
click at [386, 35] on div "Event // Dell Technologies Forum user" at bounding box center [377, 29] width 755 height 19
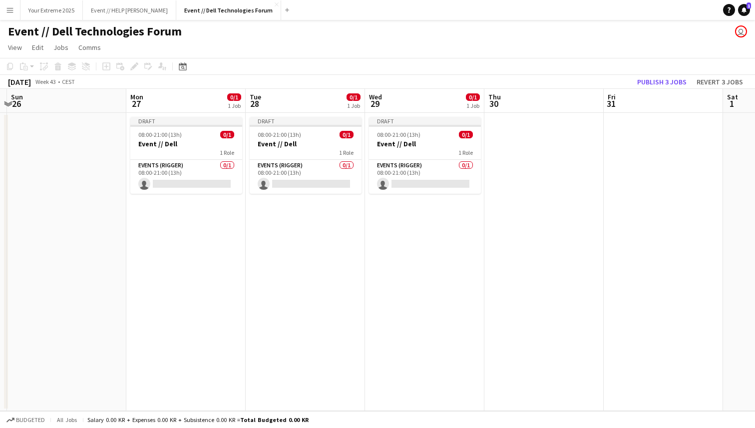
scroll to position [0, 354]
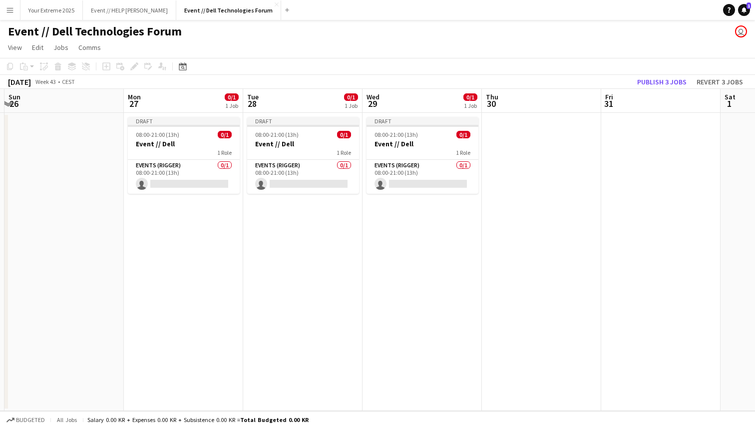
click at [543, 219] on app-date-cell at bounding box center [541, 262] width 119 height 298
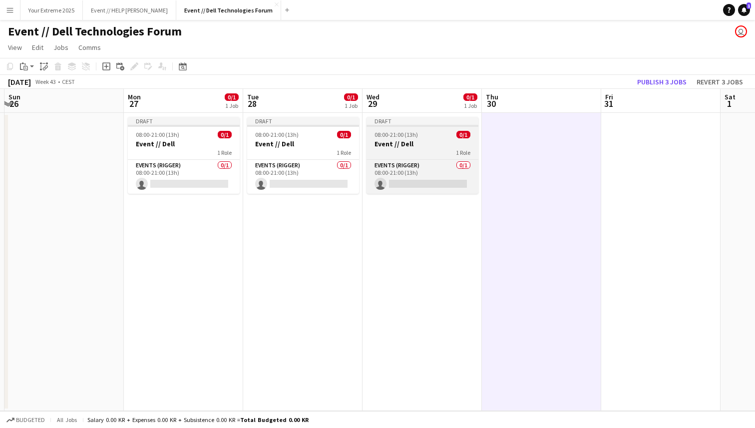
click at [444, 133] on div "08:00-21:00 (13h) 0/1" at bounding box center [423, 134] width 112 height 7
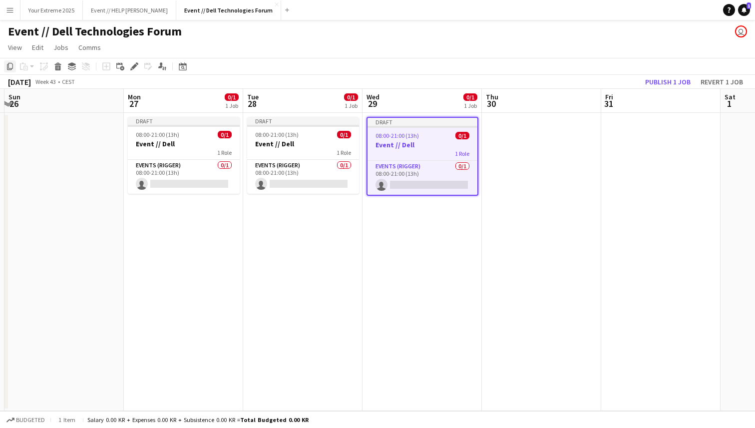
click at [8, 64] on icon at bounding box center [10, 66] width 6 height 7
click at [543, 170] on app-date-cell at bounding box center [541, 262] width 119 height 298
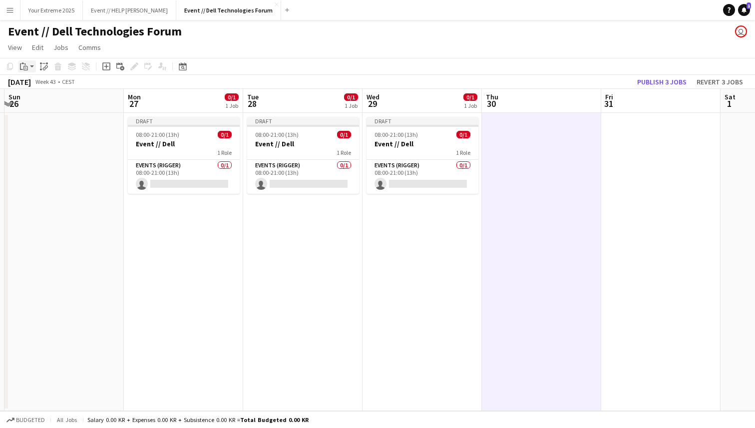
click at [29, 68] on div "Paste" at bounding box center [24, 66] width 12 height 12
click at [41, 88] on link "Paste Command V" at bounding box center [65, 85] width 79 height 9
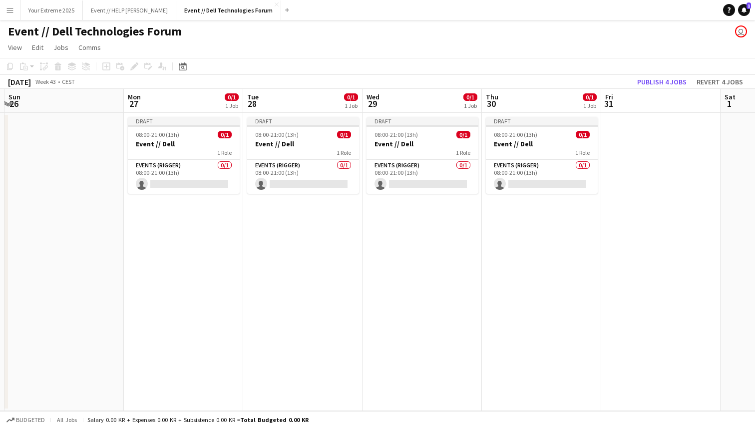
click at [625, 199] on app-date-cell at bounding box center [660, 262] width 119 height 298
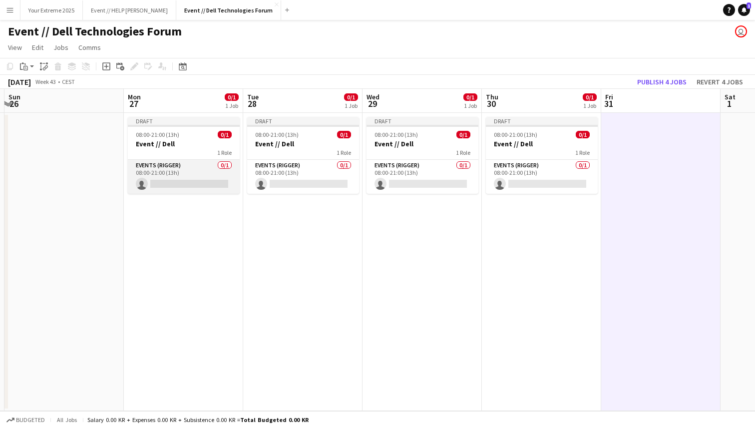
click at [204, 181] on app-card-role "Events (Rigger) 0/1 08:00-21:00 (13h) single-neutral-actions" at bounding box center [184, 177] width 112 height 34
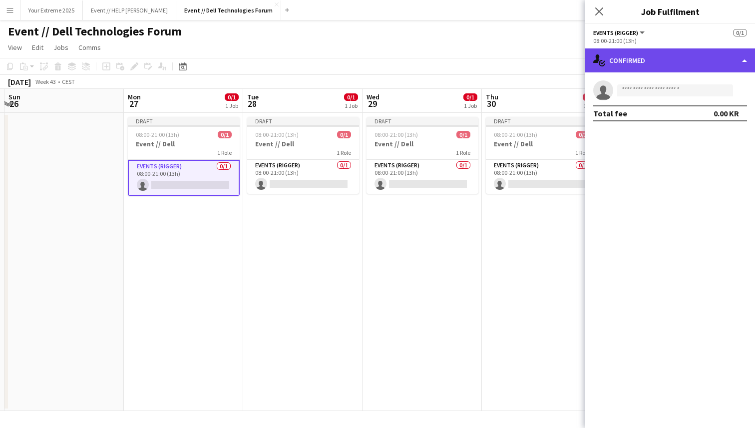
click at [717, 63] on div "single-neutral-actions-check-2 Confirmed" at bounding box center [670, 60] width 170 height 24
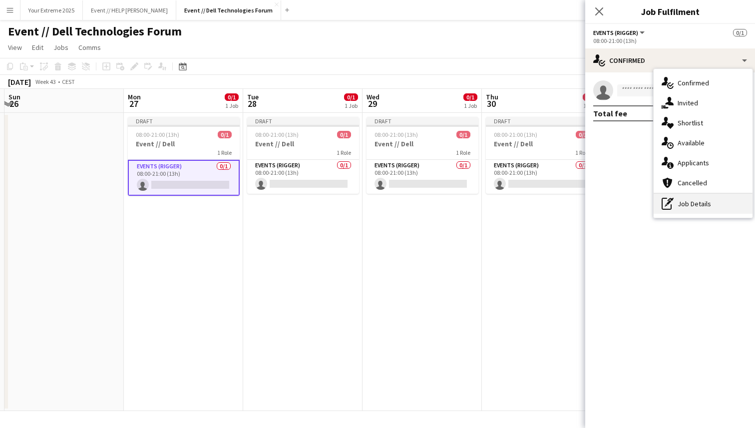
click at [695, 201] on div "pen-write Job Details" at bounding box center [703, 204] width 99 height 20
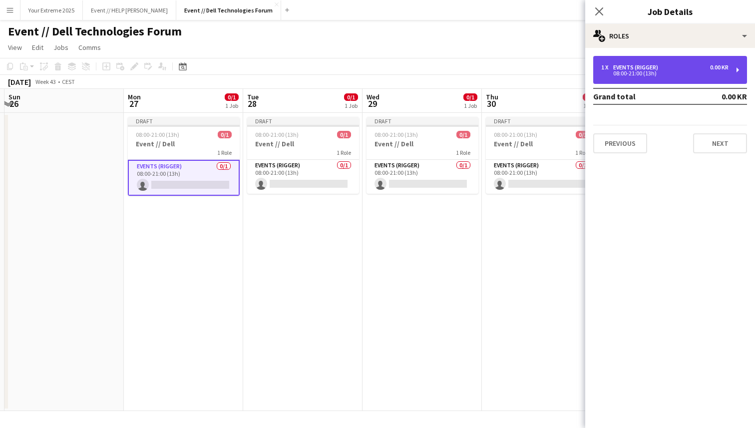
click at [726, 77] on div "1 x Events (Rigger) 0.00 KR 08:00-21:00 (13h)" at bounding box center [670, 70] width 154 height 28
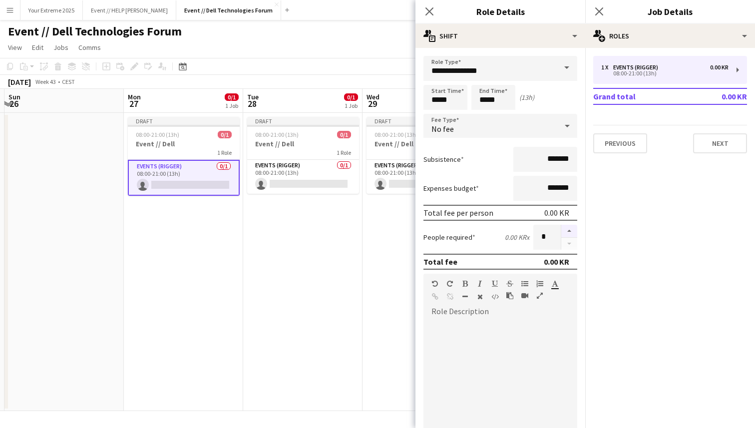
click at [569, 228] on button "button" at bounding box center [569, 231] width 16 height 13
click at [567, 231] on button "button" at bounding box center [569, 231] width 16 height 13
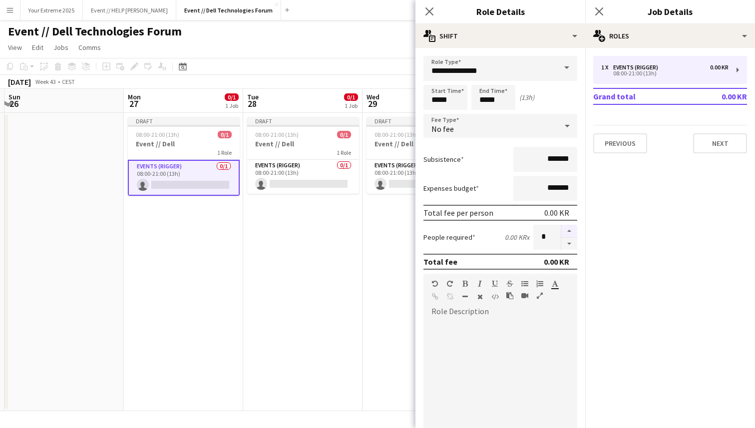
type input "*"
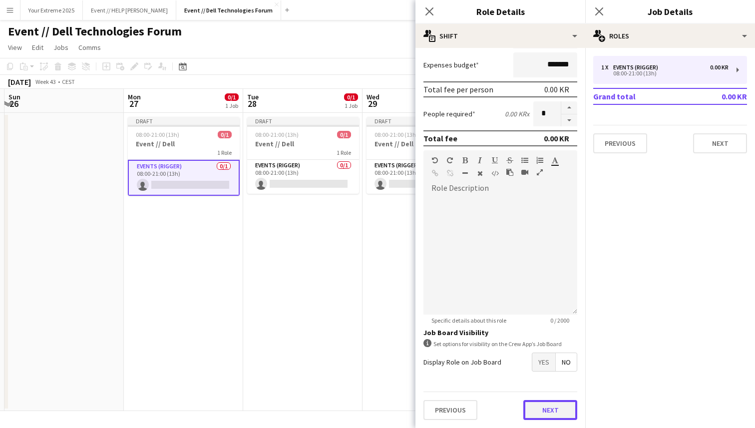
click at [549, 411] on button "Next" at bounding box center [550, 410] width 54 height 20
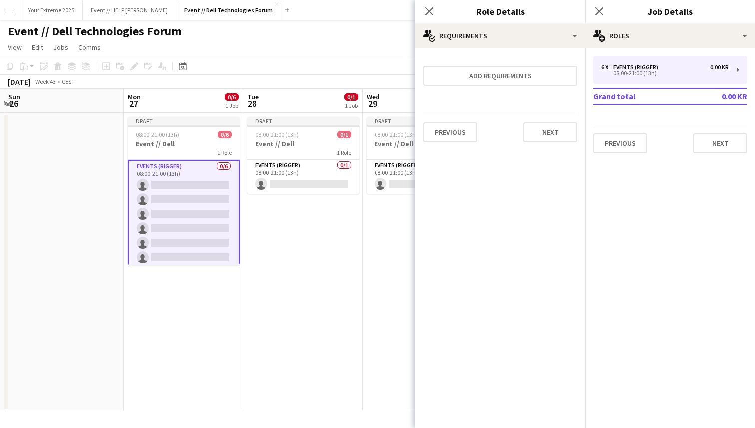
scroll to position [0, 0]
click at [553, 131] on button "Next" at bounding box center [550, 132] width 54 height 20
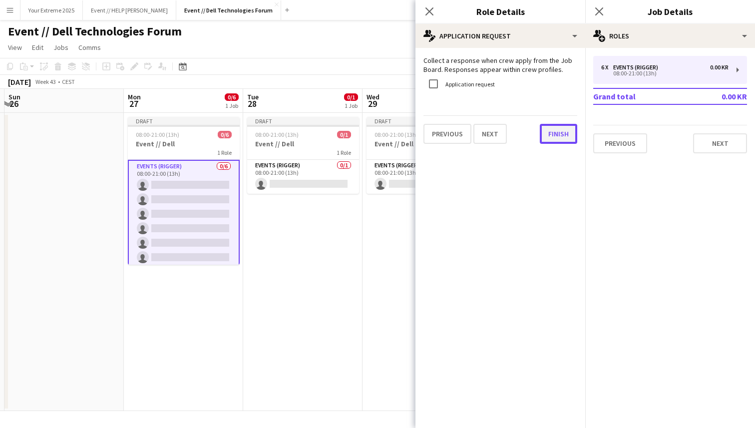
click at [548, 133] on button "Finish" at bounding box center [558, 134] width 37 height 20
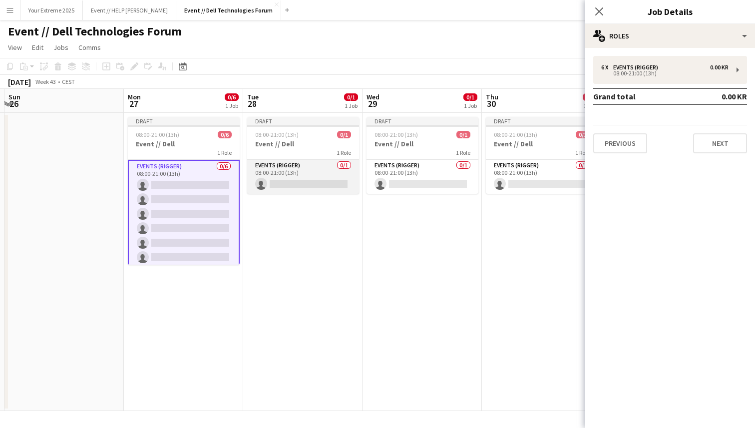
click at [304, 172] on app-card-role "Events (Rigger) 0/1 08:00-21:00 (13h) single-neutral-actions" at bounding box center [303, 177] width 112 height 34
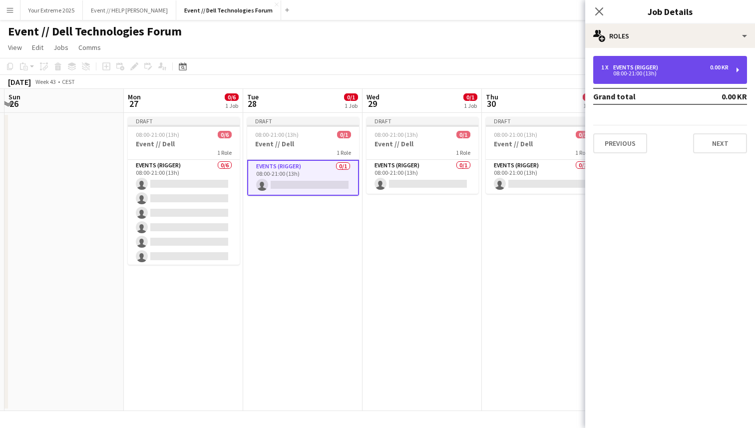
click at [729, 75] on div "1 x Events (Rigger) 0.00 KR 08:00-21:00 (13h)" at bounding box center [670, 70] width 154 height 28
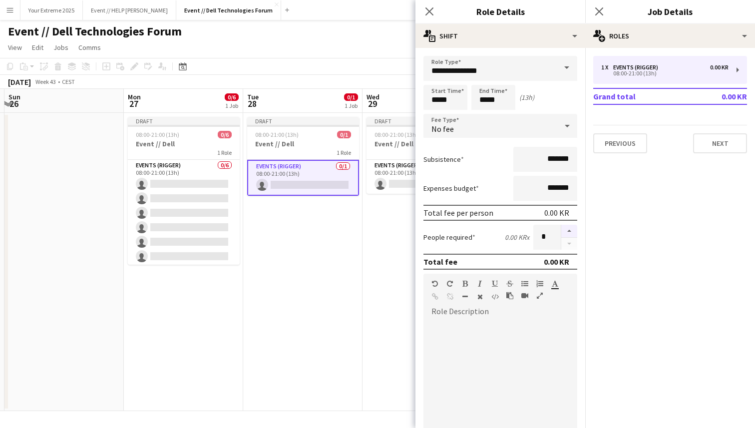
click at [570, 232] on button "button" at bounding box center [569, 231] width 16 height 13
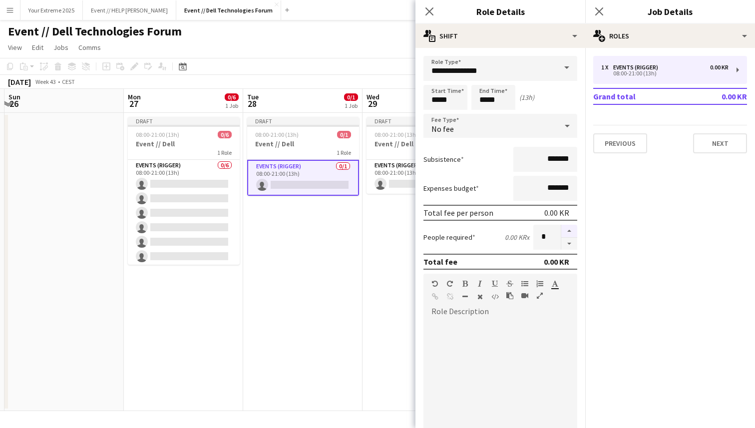
type input "*"
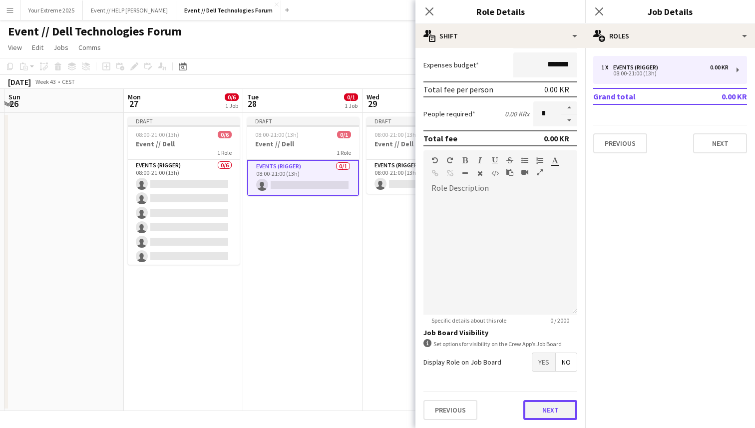
click at [542, 412] on button "Next" at bounding box center [550, 410] width 54 height 20
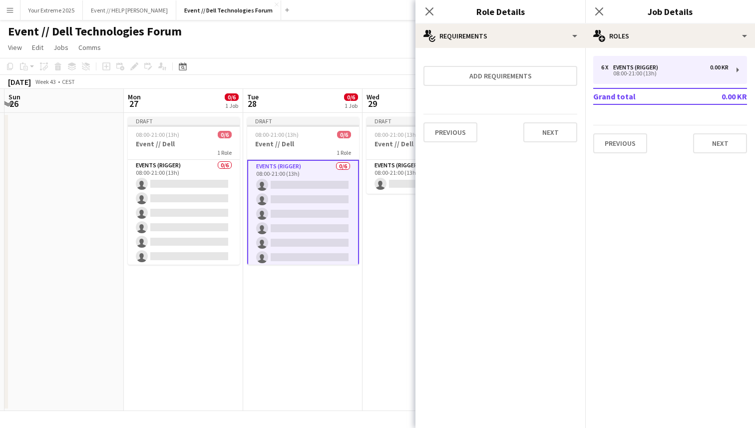
scroll to position [0, 0]
click at [343, 361] on app-date-cell "Draft 08:00-21:00 (13h) 0/6 Event // Dell 1 Role Events (Rigger) 0/6 08:00-21:0…" at bounding box center [302, 262] width 119 height 298
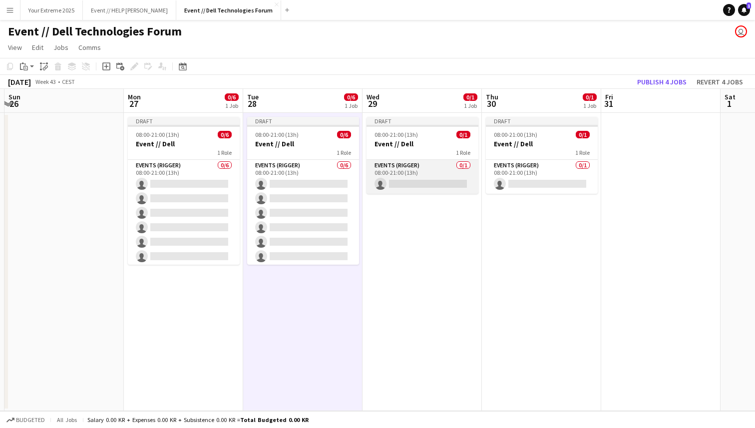
click at [427, 178] on app-card-role "Events (Rigger) 0/1 08:00-21:00 (13h) single-neutral-actions" at bounding box center [423, 177] width 112 height 34
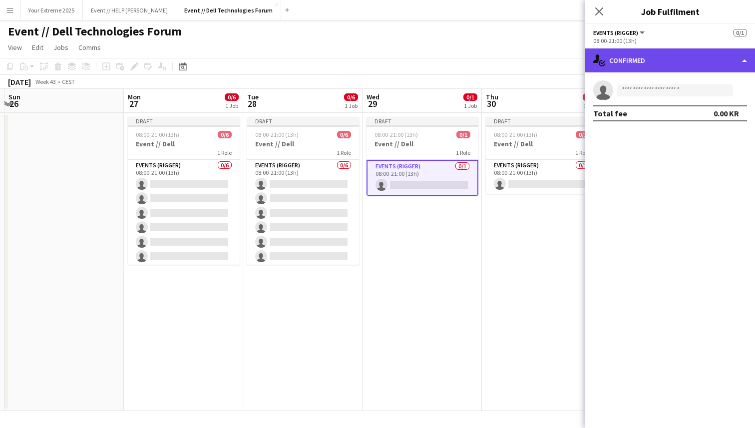
click at [714, 55] on div "single-neutral-actions-check-2 Confirmed" at bounding box center [670, 60] width 170 height 24
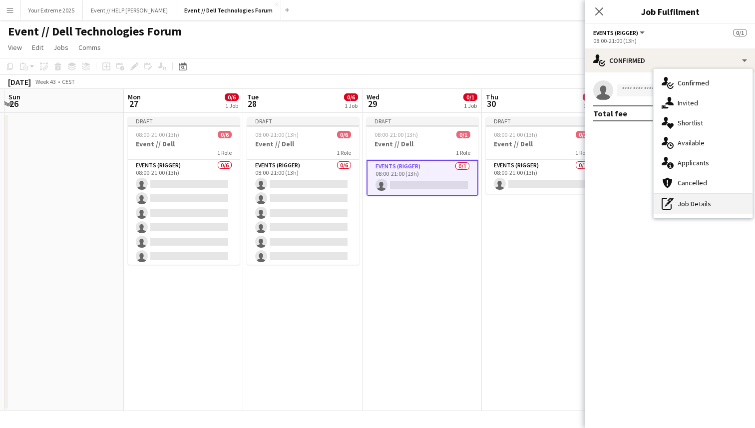
click at [702, 200] on div "pen-write Job Details" at bounding box center [703, 204] width 99 height 20
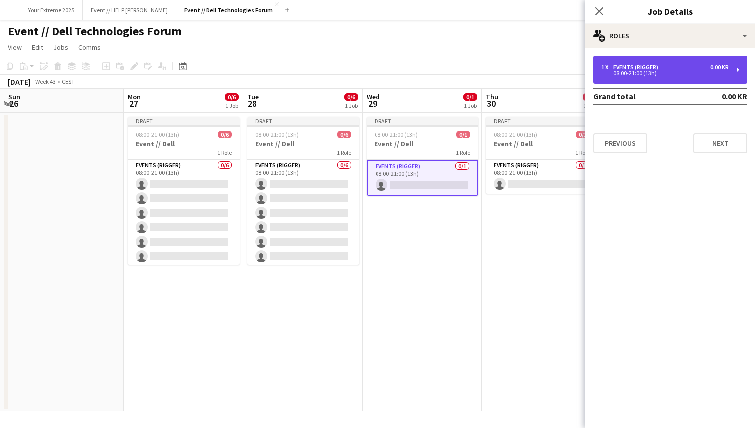
click at [710, 62] on div "1 x Events (Rigger) 0.00 KR 08:00-21:00 (13h)" at bounding box center [670, 70] width 154 height 28
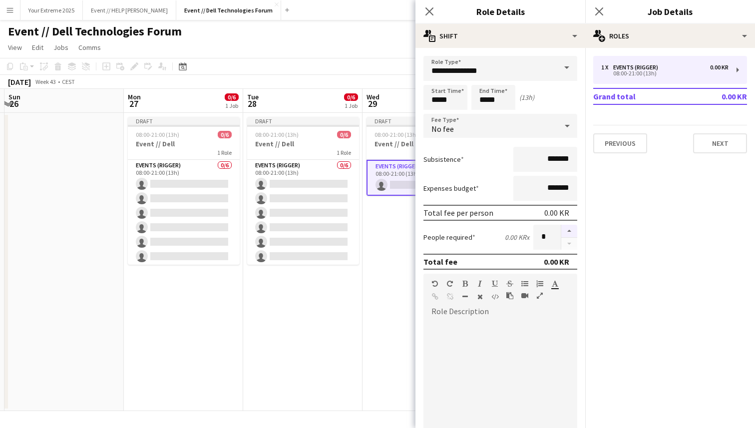
click at [567, 229] on button "button" at bounding box center [569, 231] width 16 height 13
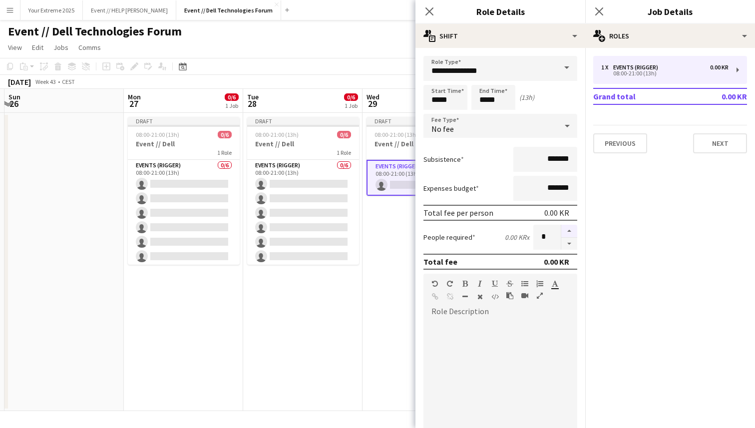
type input "*"
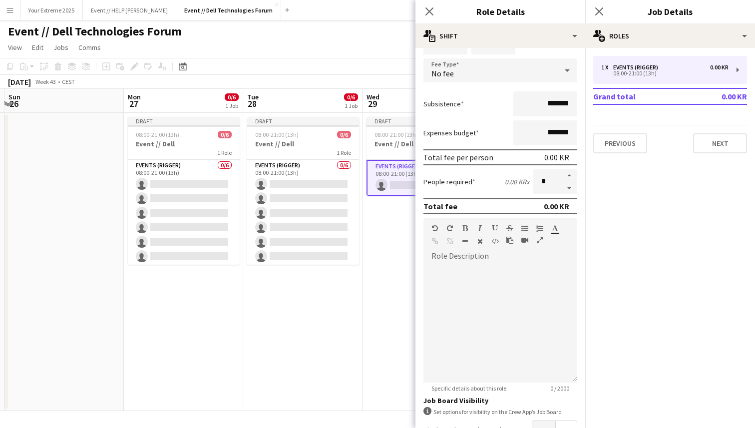
scroll to position [123, 0]
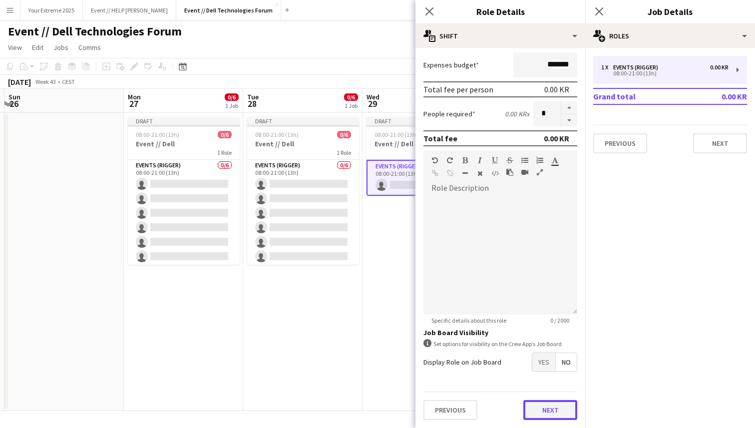
click at [549, 408] on button "Next" at bounding box center [550, 410] width 54 height 20
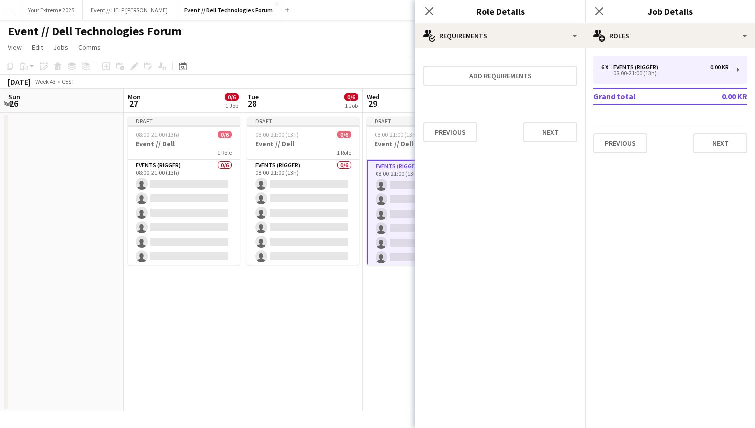
click at [370, 348] on app-date-cell "Draft 08:00-21:00 (13h) 0/6 Event // Dell 1 Role Events (Rigger) 0/6 08:00-21:0…" at bounding box center [422, 262] width 119 height 298
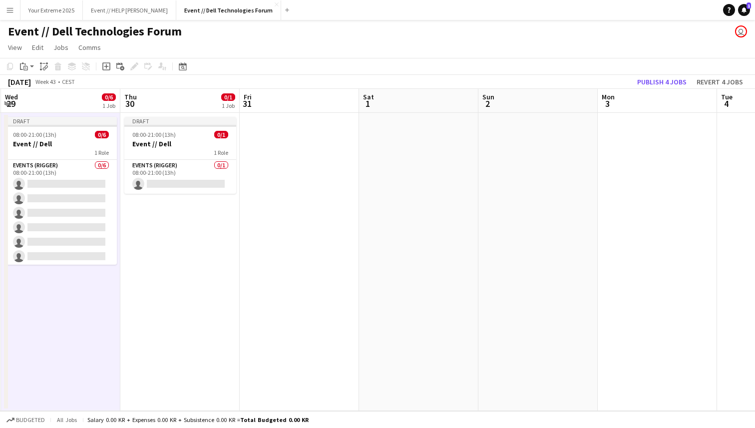
scroll to position [0, 242]
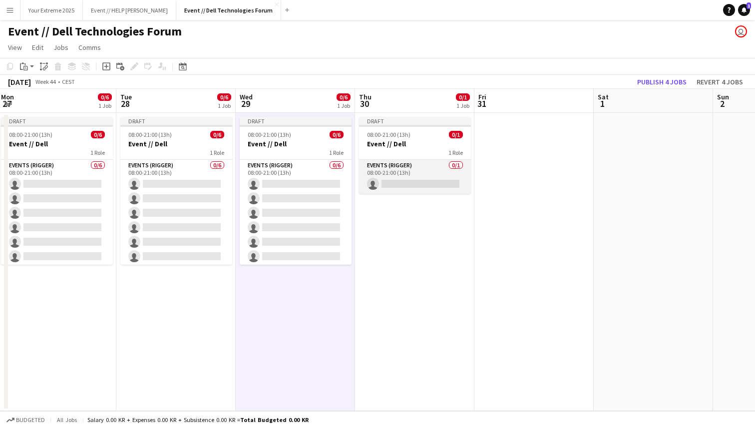
click at [417, 182] on app-card-role "Events (Rigger) 0/1 08:00-21:00 (13h) single-neutral-actions" at bounding box center [415, 177] width 112 height 34
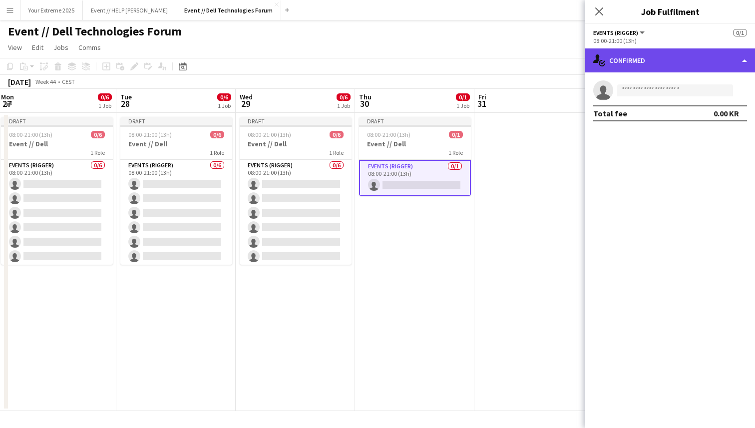
click at [704, 59] on div "single-neutral-actions-check-2 Confirmed" at bounding box center [670, 60] width 170 height 24
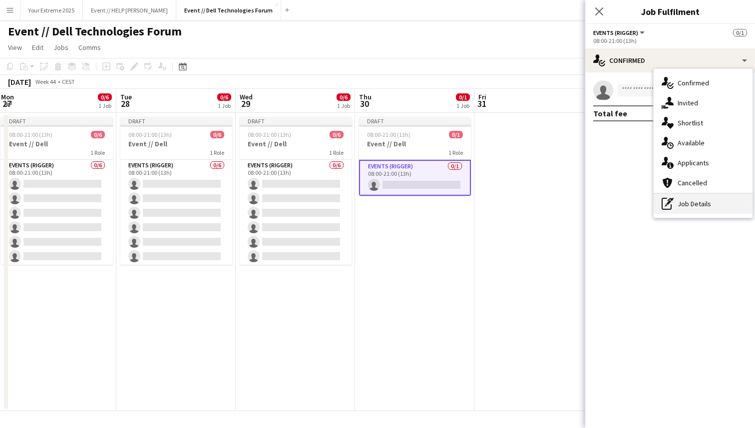
click at [700, 201] on div "pen-write Job Details" at bounding box center [703, 204] width 99 height 20
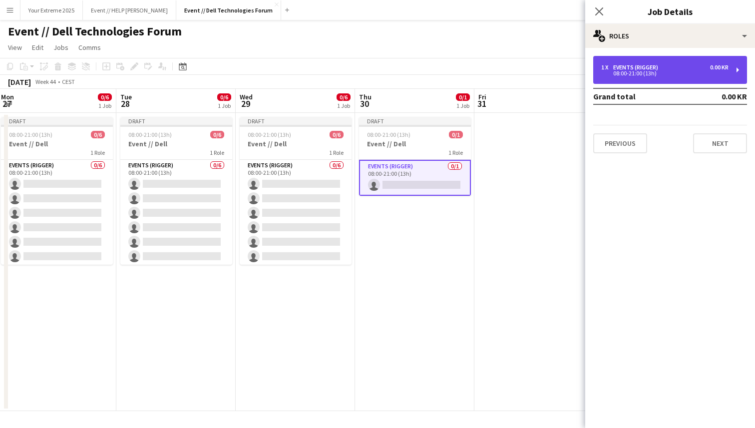
click at [703, 72] on div "08:00-21:00 (13h)" at bounding box center [664, 73] width 127 height 5
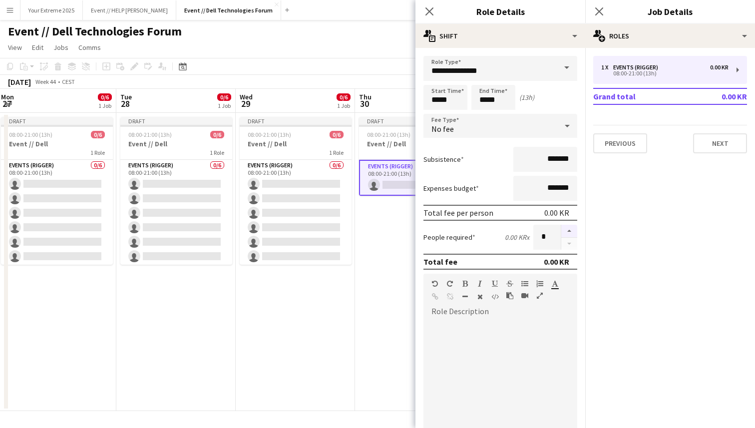
click at [569, 229] on button "button" at bounding box center [569, 231] width 16 height 13
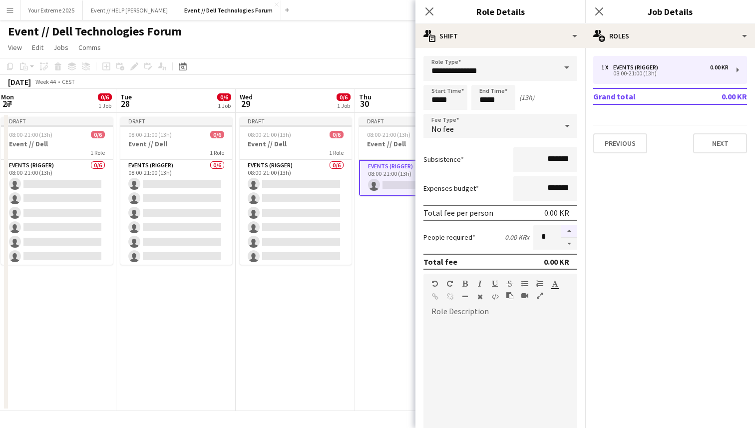
type input "*"
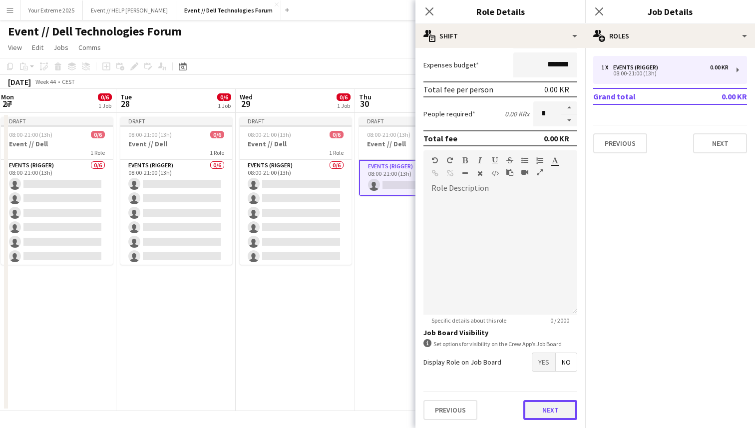
click at [536, 410] on button "Next" at bounding box center [550, 410] width 54 height 20
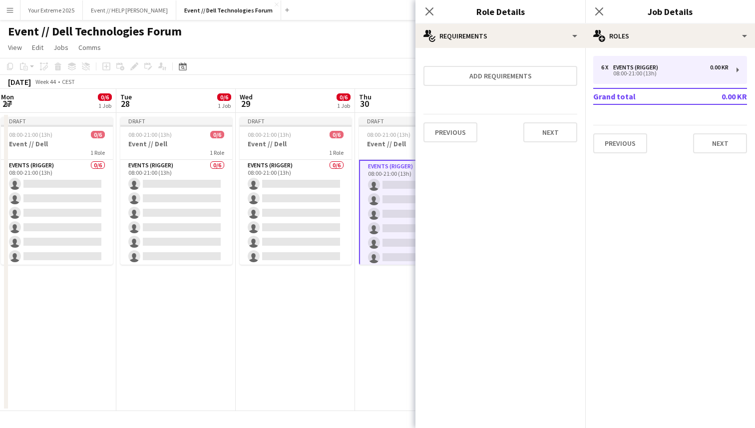
click at [365, 372] on app-date-cell "Draft 08:00-21:00 (13h) 0/6 Event // Dell 1 Role Events (Rigger) 0/6 08:00-21:0…" at bounding box center [414, 262] width 119 height 298
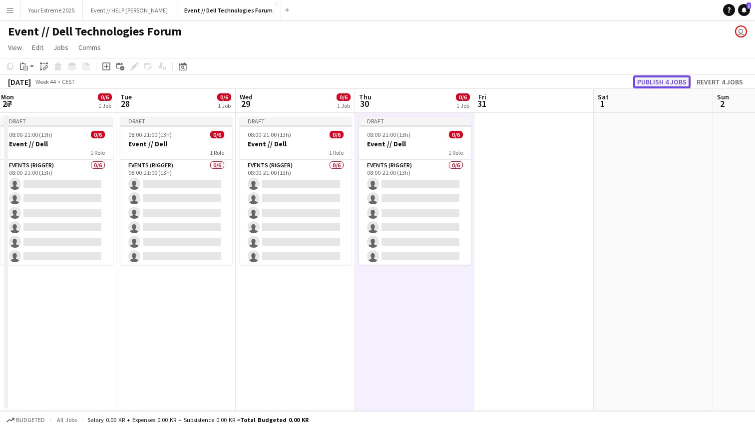
click at [660, 77] on button "Publish 4 jobs" at bounding box center [661, 81] width 57 height 13
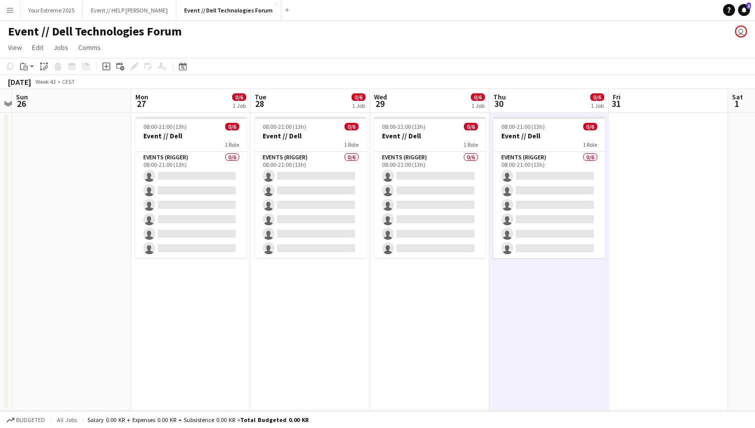
scroll to position [0, 317]
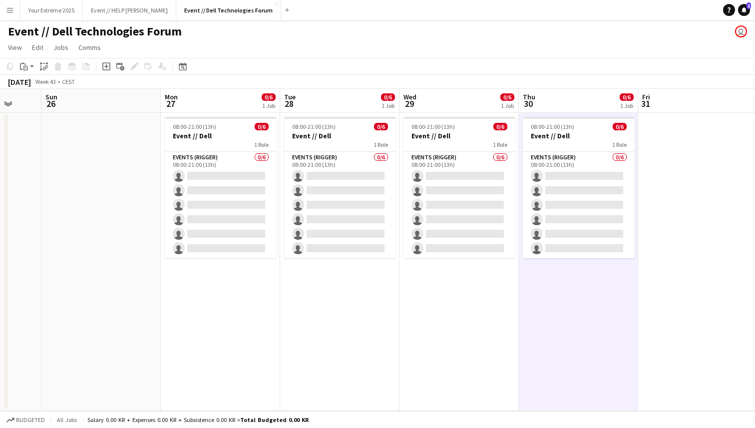
click at [138, 251] on app-date-cell at bounding box center [100, 262] width 119 height 298
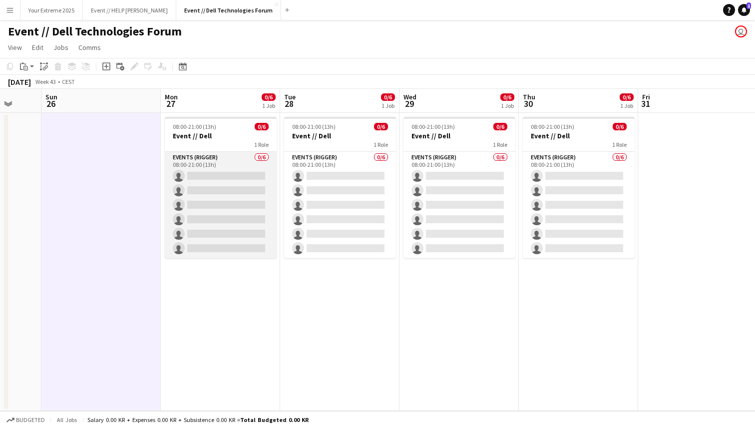
click at [218, 186] on app-card-role "Events (Rigger) 0/6 08:00-21:00 (13h) single-neutral-actions single-neutral-act…" at bounding box center [221, 205] width 112 height 106
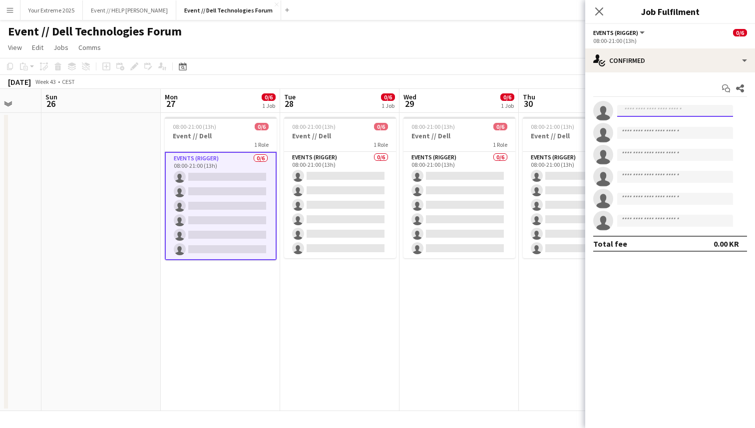
click at [651, 113] on input at bounding box center [675, 111] width 116 height 12
type input "*"
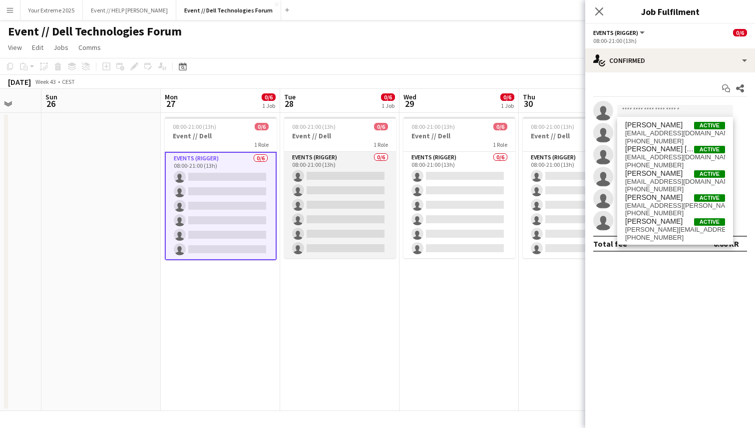
click at [356, 172] on app-card-role "Events (Rigger) 0/6 08:00-21:00 (13h) single-neutral-actions single-neutral-act…" at bounding box center [340, 205] width 112 height 106
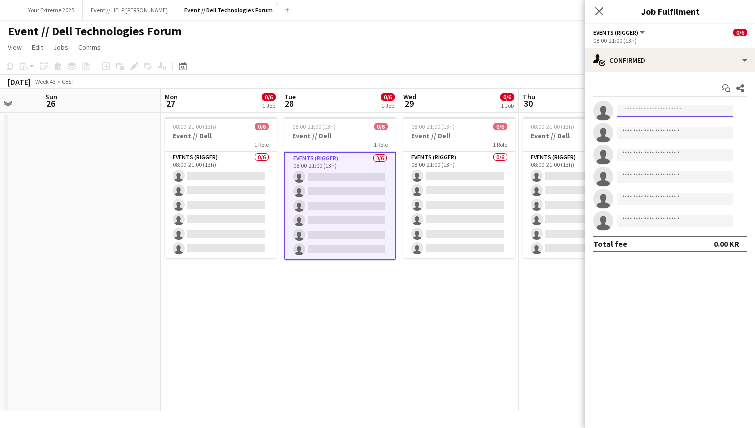
click at [692, 109] on input at bounding box center [675, 111] width 116 height 12
type input "*"
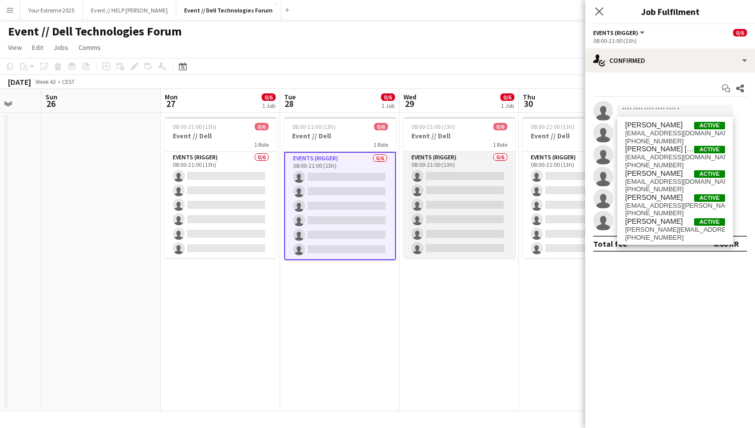
click at [464, 169] on app-card-role "Events (Rigger) 0/6 08:00-21:00 (13h) single-neutral-actions single-neutral-act…" at bounding box center [459, 205] width 112 height 106
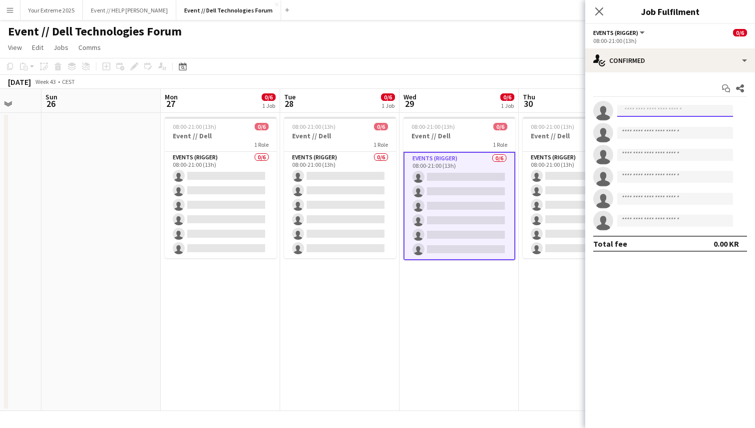
click at [663, 111] on input at bounding box center [675, 111] width 116 height 12
type input "*"
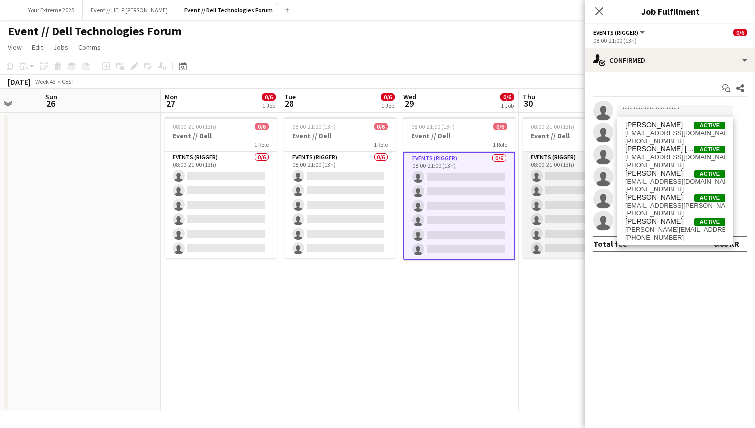
click at [552, 177] on app-card-role "Events (Rigger) 0/6 08:00-21:00 (13h) single-neutral-actions single-neutral-act…" at bounding box center [579, 205] width 112 height 106
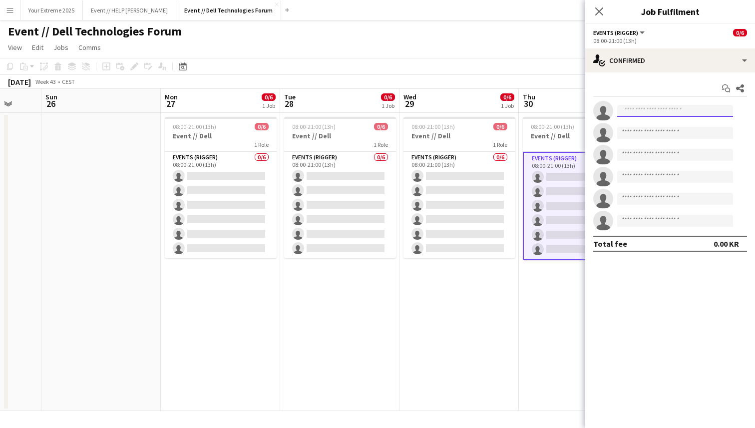
click at [663, 106] on input at bounding box center [675, 111] width 116 height 12
type input "*"
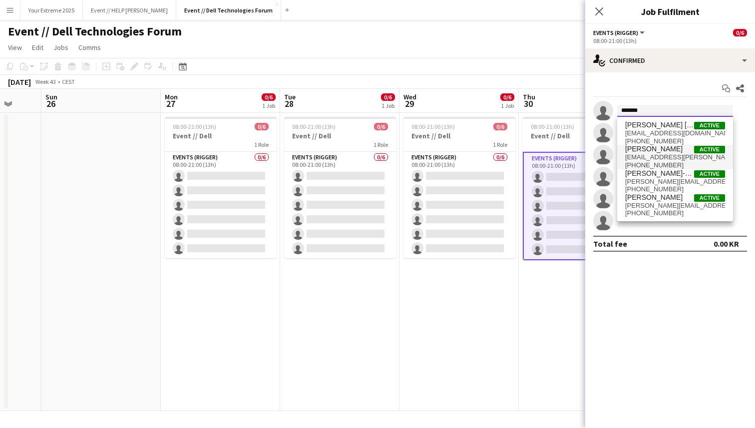
type input "*******"
click at [652, 155] on span "[EMAIL_ADDRESS][PERSON_NAME][DOMAIN_NAME]" at bounding box center [675, 157] width 100 height 8
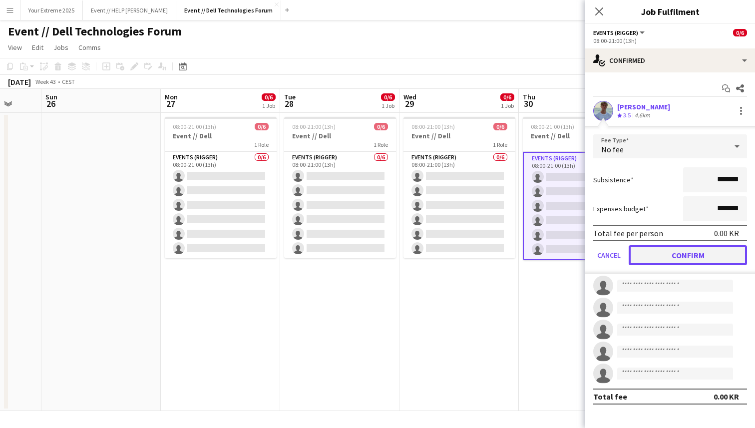
click at [666, 253] on button "Confirm" at bounding box center [688, 255] width 118 height 20
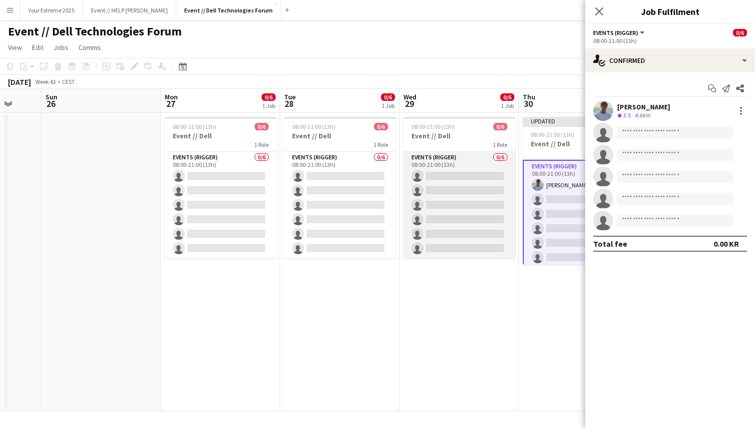
click at [480, 189] on app-card-role "Events (Rigger) 0/6 08:00-21:00 (13h) single-neutral-actions single-neutral-act…" at bounding box center [459, 205] width 112 height 106
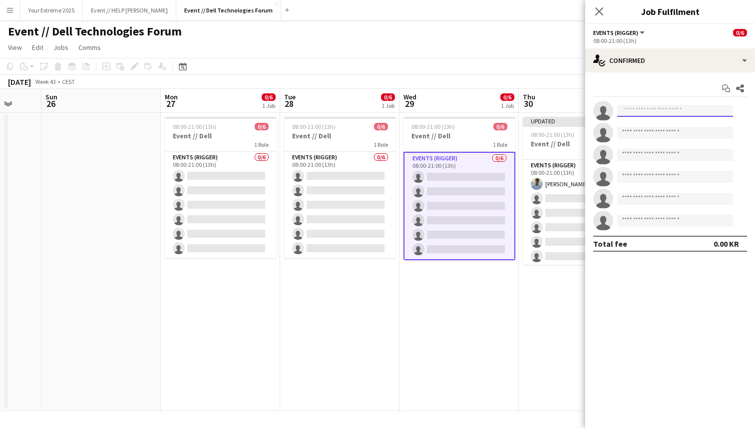
click at [658, 111] on input at bounding box center [675, 111] width 116 height 12
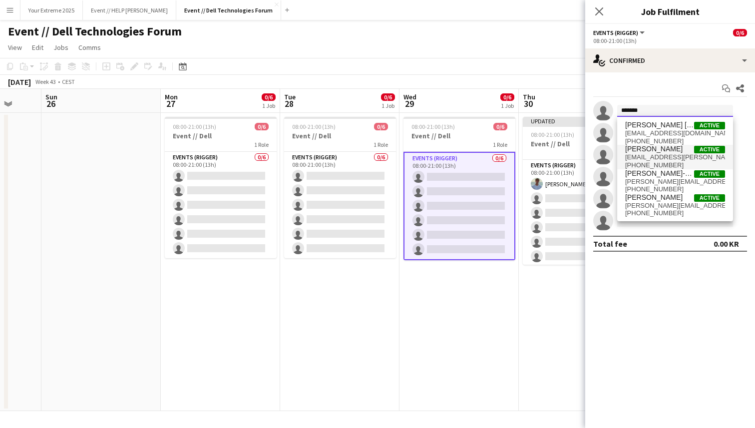
type input "*******"
click at [654, 157] on span "[EMAIL_ADDRESS][PERSON_NAME][DOMAIN_NAME]" at bounding box center [675, 157] width 100 height 8
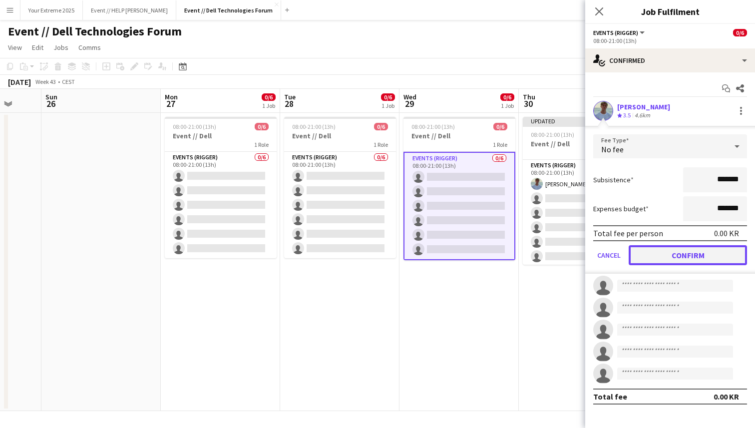
click at [667, 256] on button "Confirm" at bounding box center [688, 255] width 118 height 20
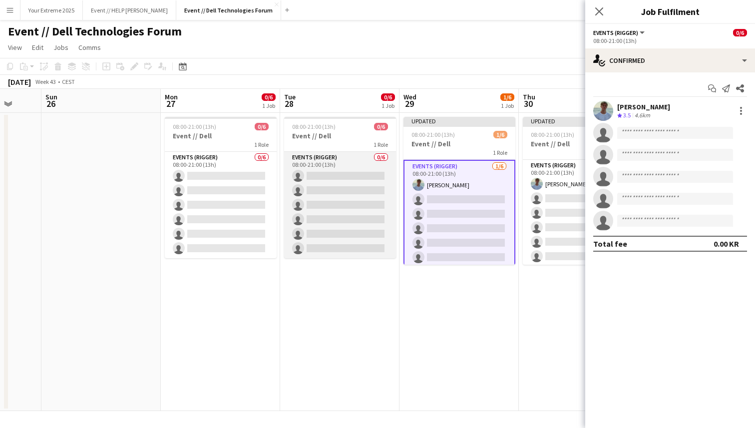
click at [342, 196] on app-card-role "Events (Rigger) 0/6 08:00-21:00 (13h) single-neutral-actions single-neutral-act…" at bounding box center [340, 205] width 112 height 106
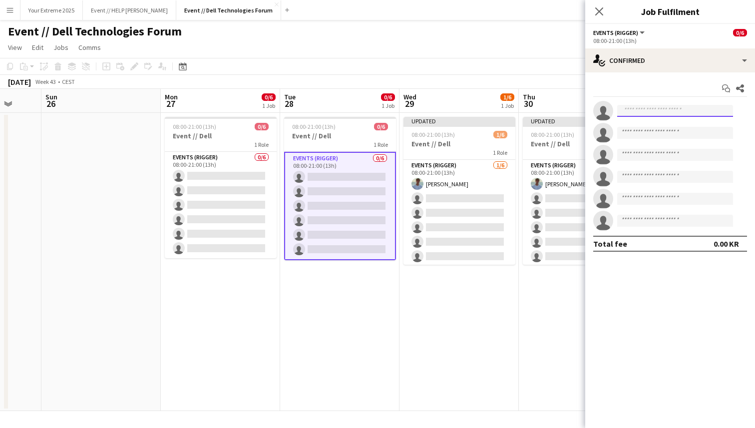
click at [661, 110] on input at bounding box center [675, 111] width 116 height 12
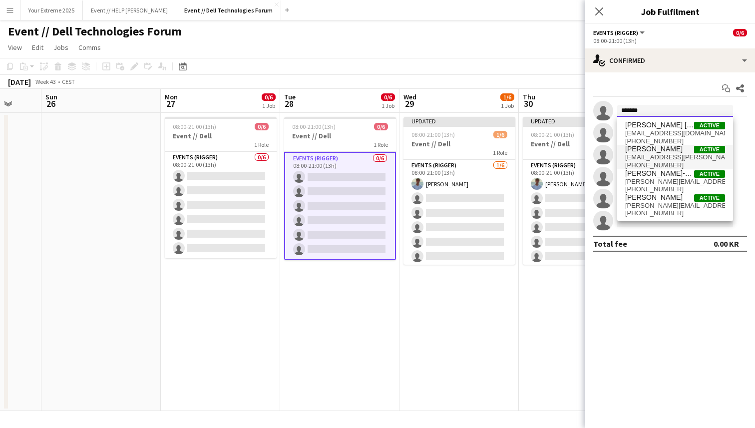
type input "*******"
click at [662, 157] on span "[EMAIL_ADDRESS][PERSON_NAME][DOMAIN_NAME]" at bounding box center [675, 157] width 100 height 8
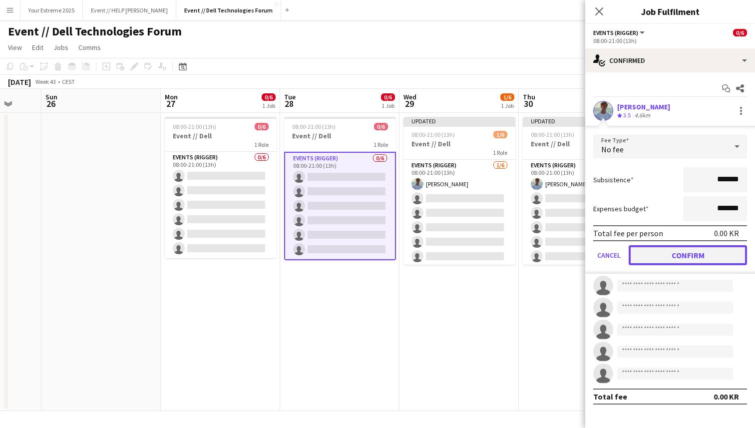
click at [666, 252] on button "Confirm" at bounding box center [688, 255] width 118 height 20
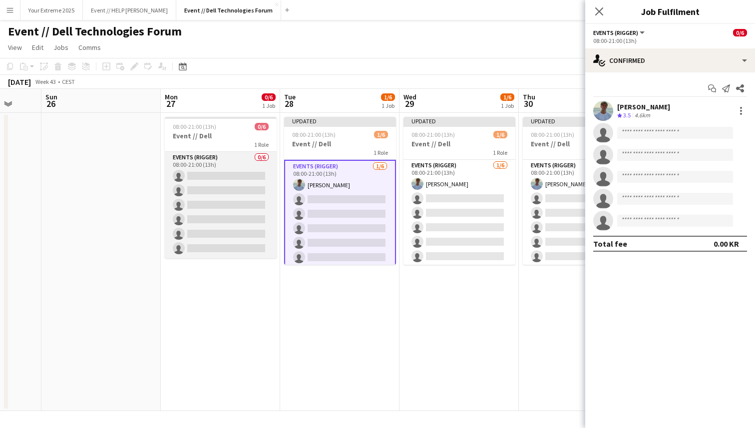
click at [215, 191] on app-card-role "Events (Rigger) 0/6 08:00-21:00 (13h) single-neutral-actions single-neutral-act…" at bounding box center [221, 205] width 112 height 106
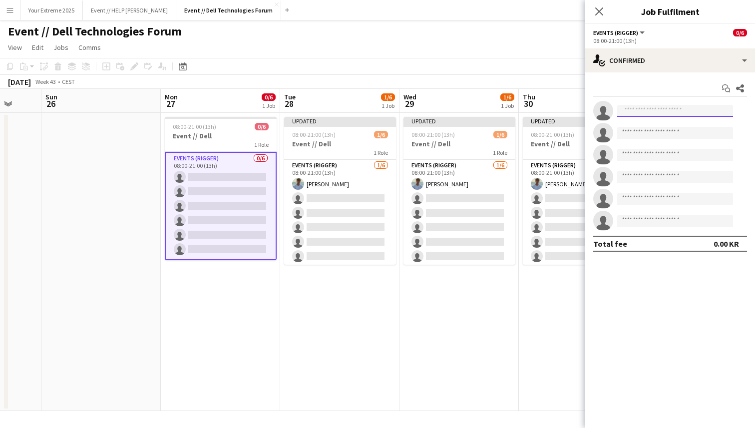
click at [644, 110] on input at bounding box center [675, 111] width 116 height 12
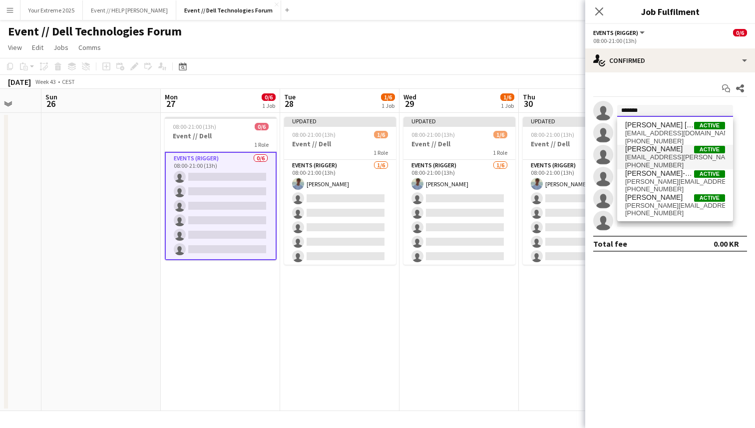
type input "*******"
click at [651, 158] on span "[EMAIL_ADDRESS][PERSON_NAME][DOMAIN_NAME]" at bounding box center [675, 157] width 100 height 8
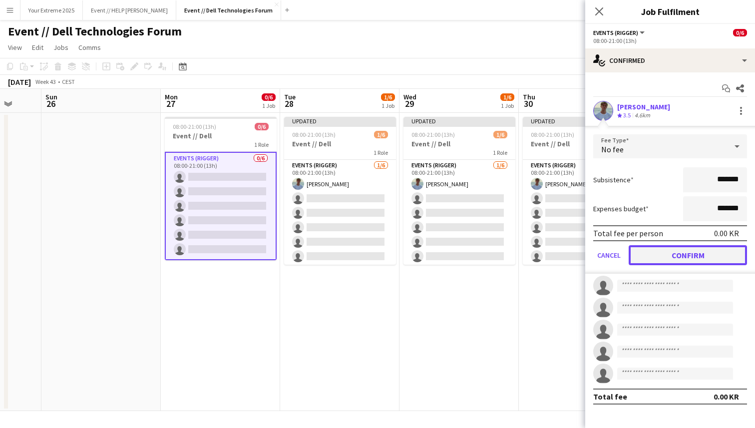
click at [675, 252] on button "Confirm" at bounding box center [688, 255] width 118 height 20
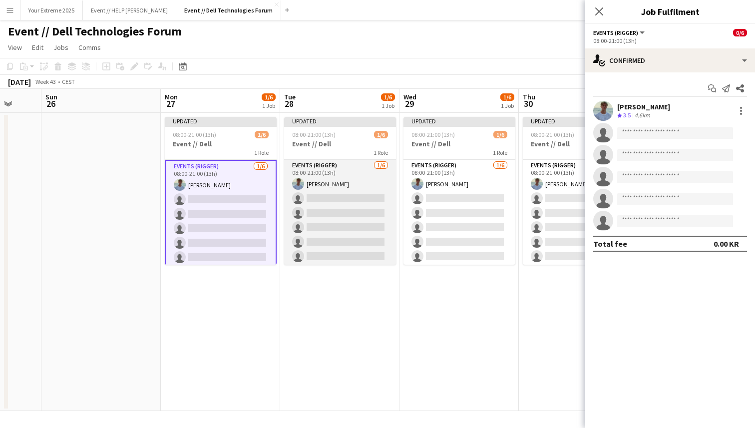
click at [323, 220] on app-card-role "Events (Rigger) [DATE] 08:00-21:00 (13h) [PERSON_NAME] single-neutral-actions s…" at bounding box center [340, 213] width 112 height 106
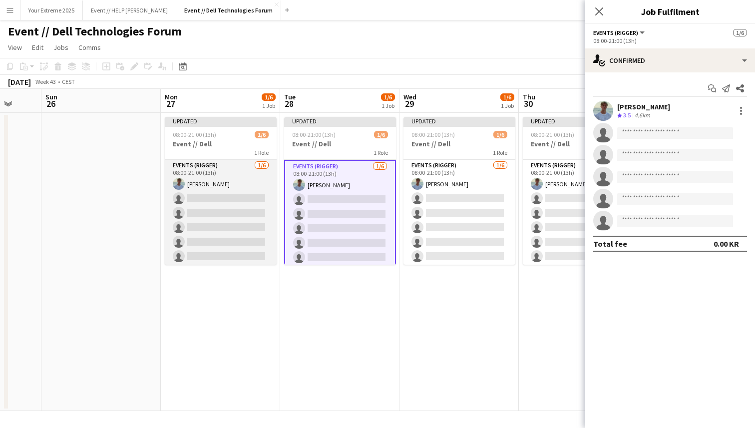
click at [207, 199] on app-card-role "Events (Rigger) [DATE] 08:00-21:00 (13h) [PERSON_NAME] single-neutral-actions s…" at bounding box center [221, 213] width 112 height 106
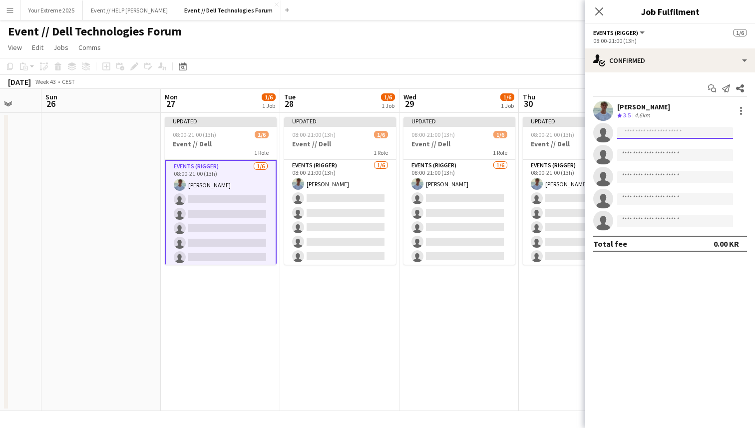
click at [681, 132] on input at bounding box center [675, 133] width 116 height 12
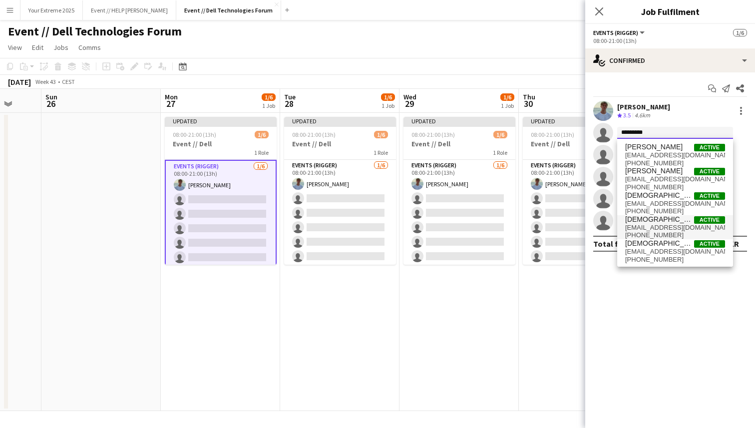
type input "*********"
click at [661, 226] on span "[EMAIL_ADDRESS][DOMAIN_NAME]" at bounding box center [675, 228] width 100 height 8
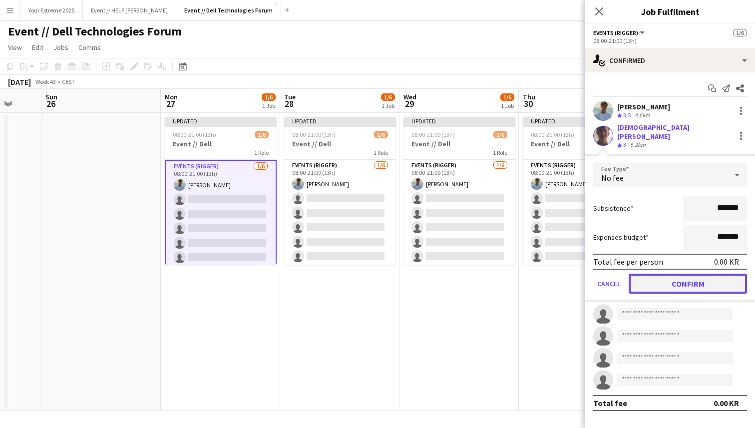
click at [676, 277] on button "Confirm" at bounding box center [688, 284] width 118 height 20
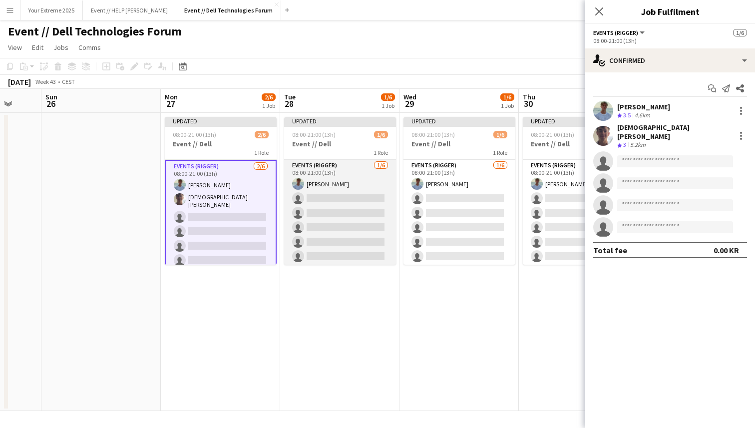
click at [352, 211] on app-card-role "Events (Rigger) [DATE] 08:00-21:00 (13h) [PERSON_NAME] single-neutral-actions s…" at bounding box center [340, 213] width 112 height 106
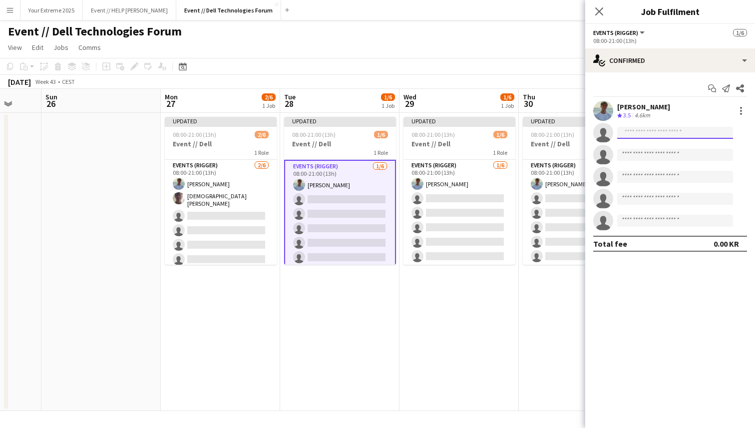
click at [647, 136] on input at bounding box center [675, 133] width 116 height 12
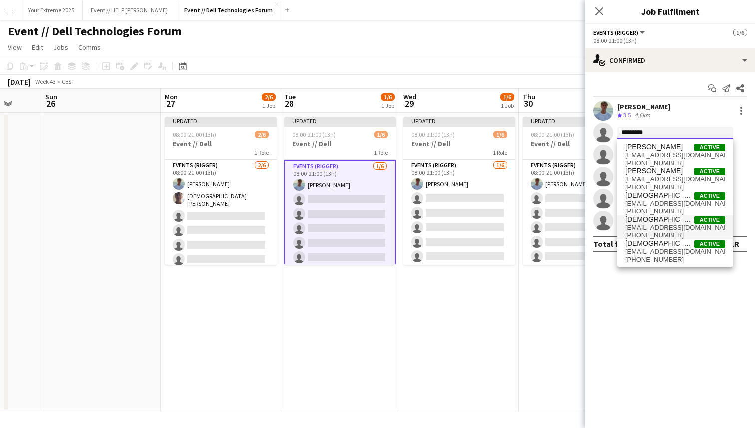
type input "*********"
click at [649, 226] on span "[EMAIL_ADDRESS][DOMAIN_NAME]" at bounding box center [675, 228] width 100 height 8
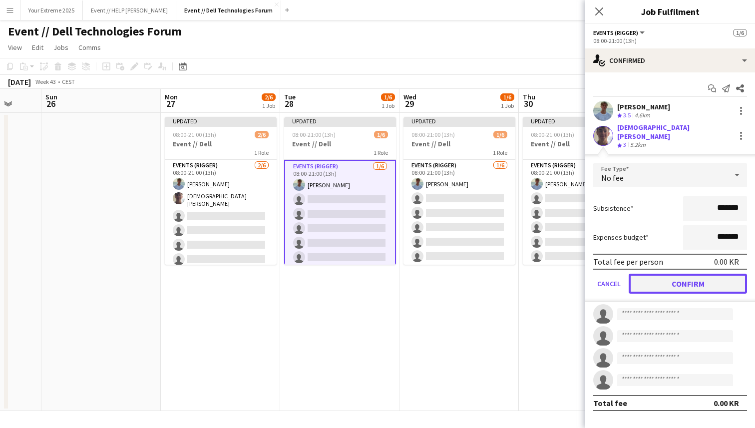
click at [676, 276] on button "Confirm" at bounding box center [688, 284] width 118 height 20
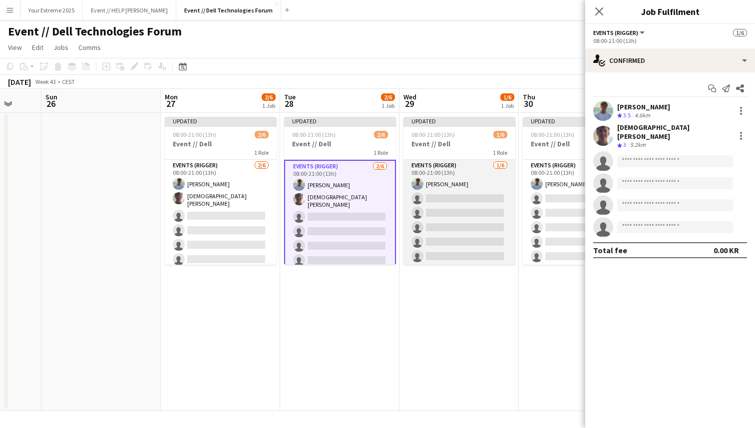
click at [454, 196] on app-card-role "Events (Rigger) [DATE] 08:00-21:00 (13h) [PERSON_NAME] single-neutral-actions s…" at bounding box center [459, 213] width 112 height 106
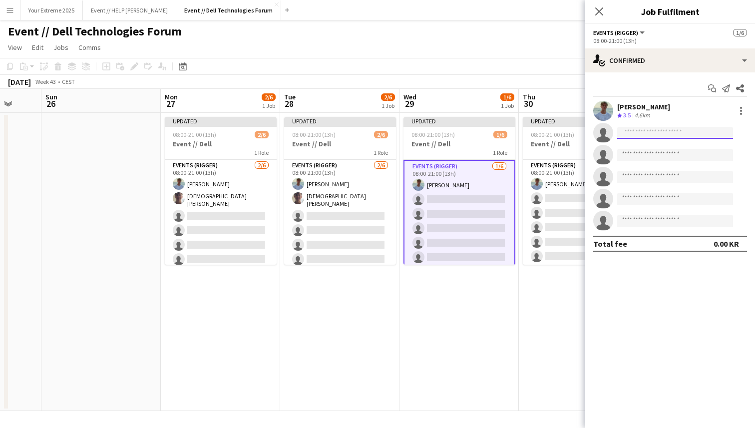
click at [671, 134] on input at bounding box center [675, 133] width 116 height 12
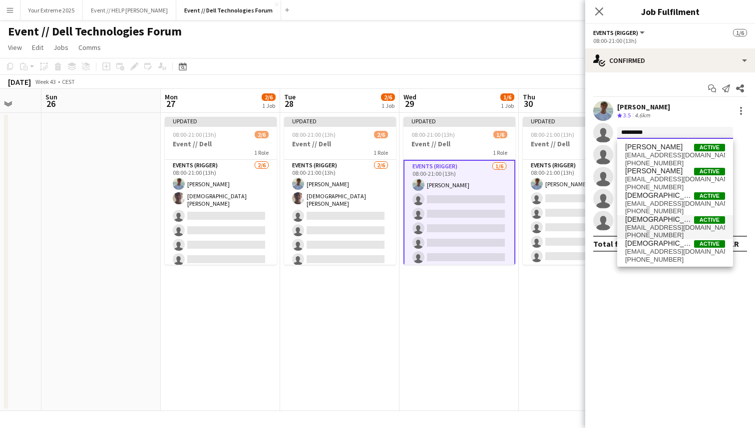
type input "*********"
click at [655, 232] on span "[PHONE_NUMBER]" at bounding box center [675, 235] width 100 height 8
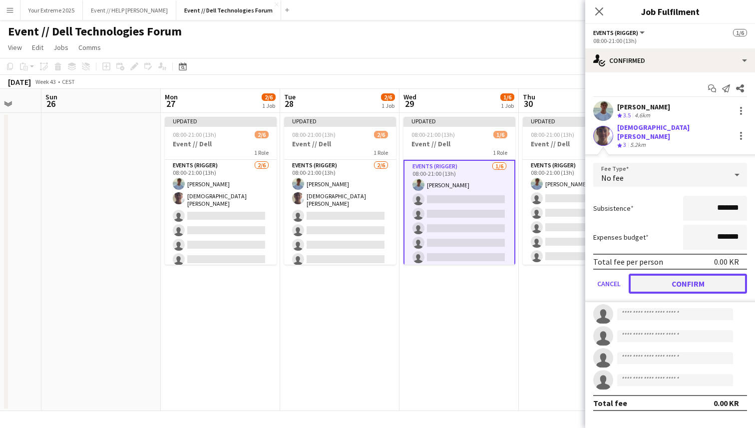
click at [679, 279] on button "Confirm" at bounding box center [688, 284] width 118 height 20
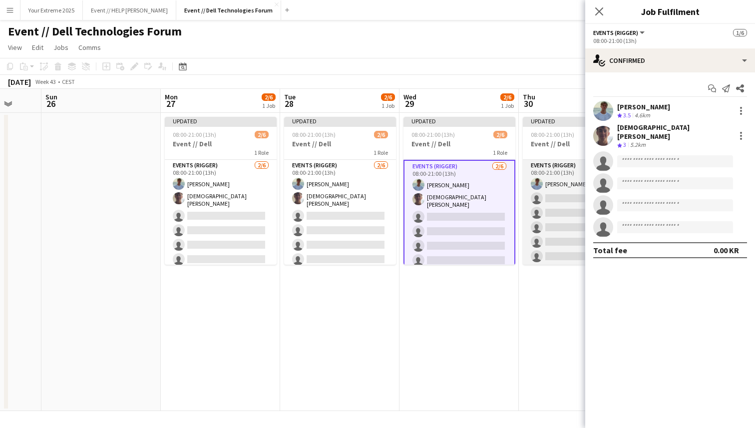
click at [541, 207] on app-card-role "Events (Rigger) [DATE] 08:00-21:00 (13h) [PERSON_NAME] single-neutral-actions s…" at bounding box center [579, 213] width 112 height 106
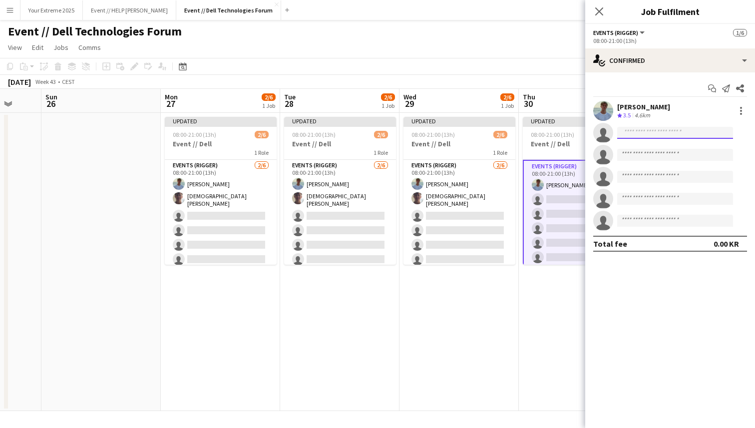
click at [661, 131] on input at bounding box center [675, 133] width 116 height 12
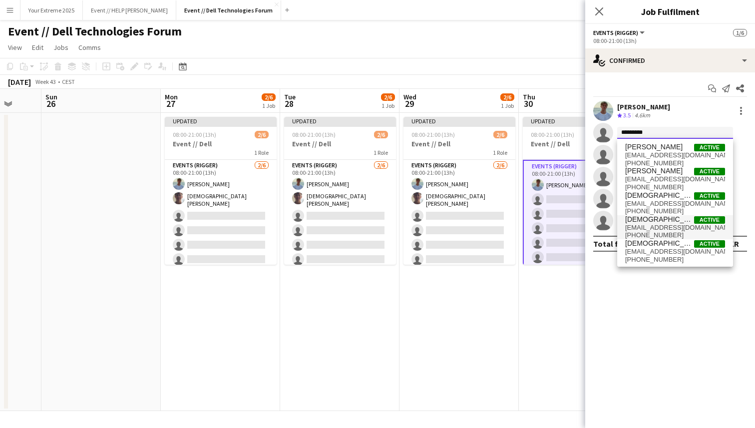
type input "*********"
click at [658, 228] on span "[EMAIL_ADDRESS][DOMAIN_NAME]" at bounding box center [675, 228] width 100 height 8
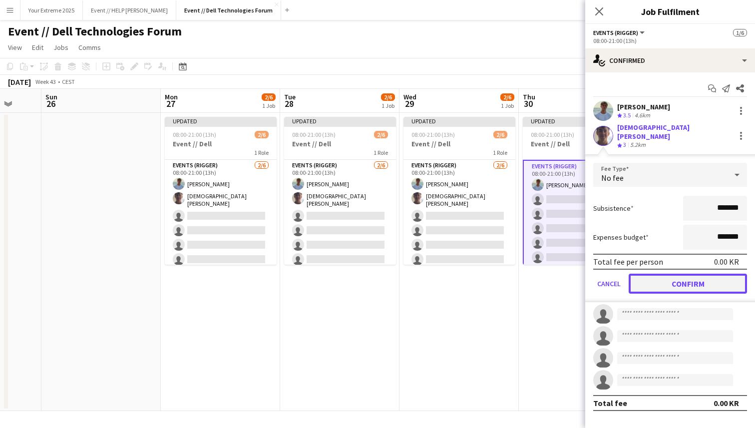
click at [680, 279] on button "Confirm" at bounding box center [688, 284] width 118 height 20
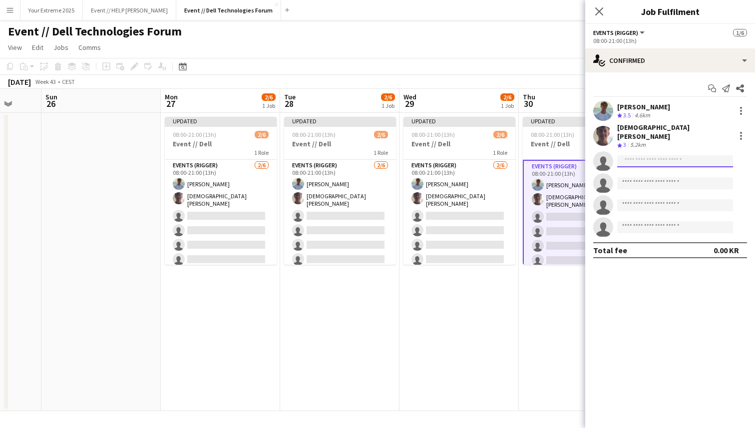
click at [687, 155] on input at bounding box center [675, 161] width 116 height 12
type input "*******"
click at [678, 176] on span "[EMAIL_ADDRESS][DOMAIN_NAME]" at bounding box center [675, 177] width 100 height 8
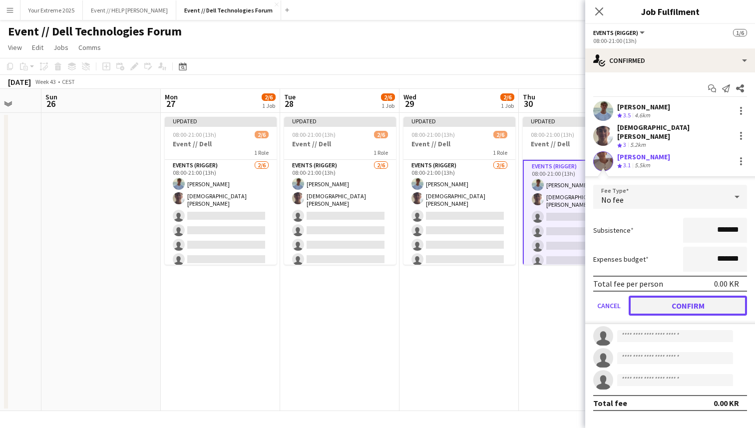
click at [673, 296] on button "Confirm" at bounding box center [688, 306] width 118 height 20
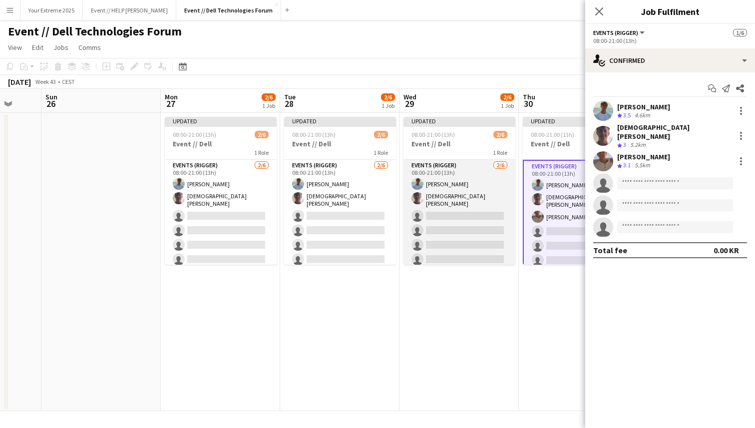
click at [459, 224] on app-card-role "Events (Rigger) [DATE] 08:00-21:00 (13h) [PERSON_NAME] [PERSON_NAME] Tohje sing…" at bounding box center [459, 214] width 112 height 109
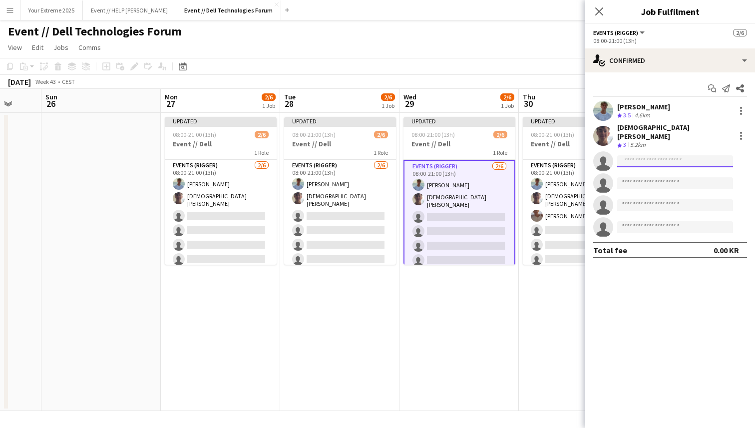
click at [644, 155] on input at bounding box center [675, 161] width 116 height 12
type input "*******"
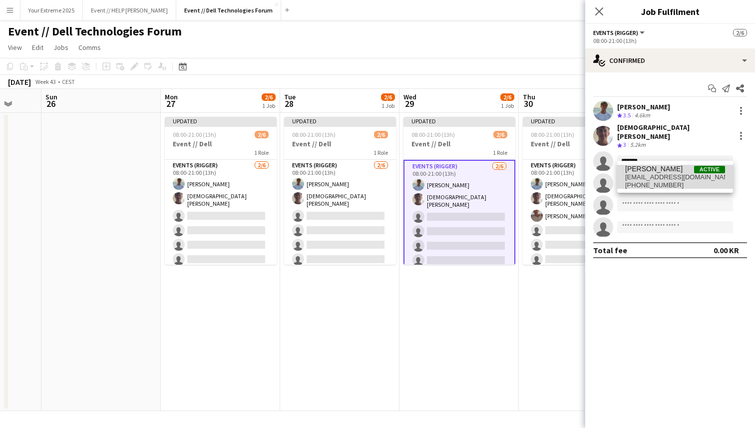
click at [646, 181] on span "[PERSON_NAME] Active [EMAIL_ADDRESS][DOMAIN_NAME] [PHONE_NUMBER]" at bounding box center [675, 177] width 100 height 24
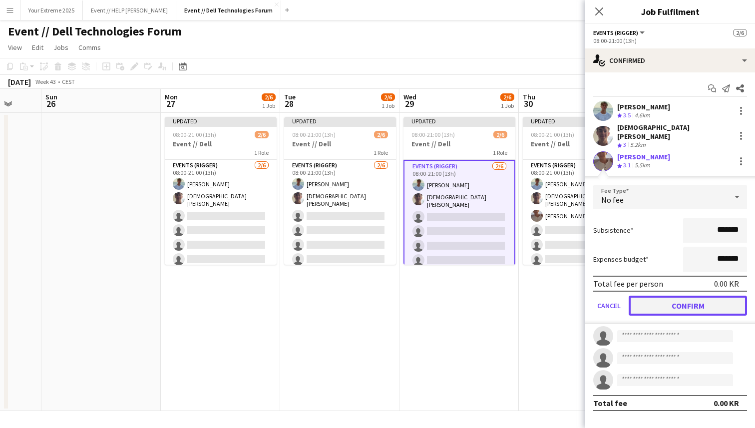
click at [669, 298] on button "Confirm" at bounding box center [688, 306] width 118 height 20
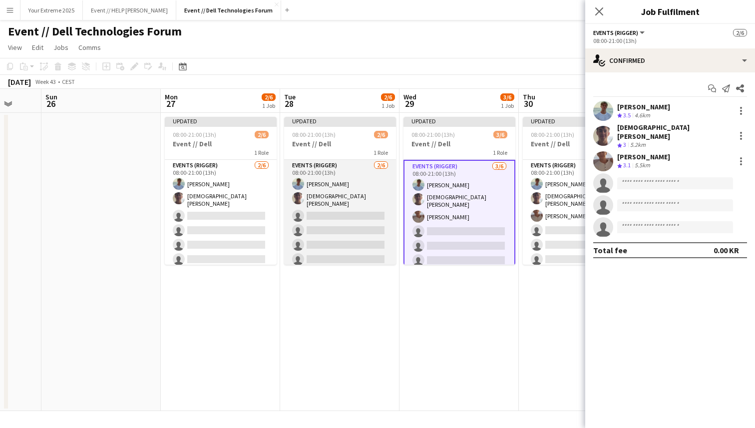
click at [345, 220] on app-card-role "Events (Rigger) [DATE] 08:00-21:00 (13h) [PERSON_NAME] [PERSON_NAME] Tohje sing…" at bounding box center [340, 214] width 112 height 109
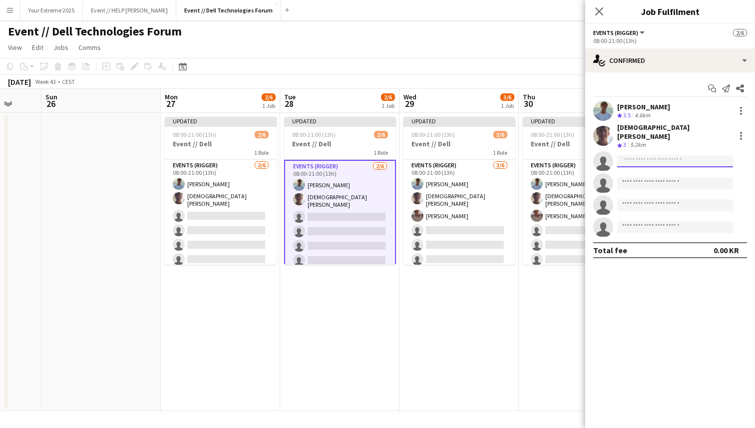
click at [658, 155] on input at bounding box center [675, 161] width 116 height 12
type input "*******"
click at [659, 171] on span "[PERSON_NAME]" at bounding box center [653, 169] width 57 height 8
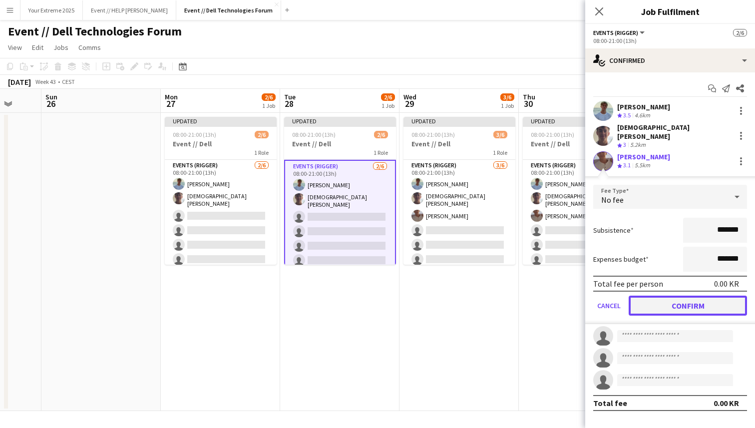
click at [671, 296] on button "Confirm" at bounding box center [688, 306] width 118 height 20
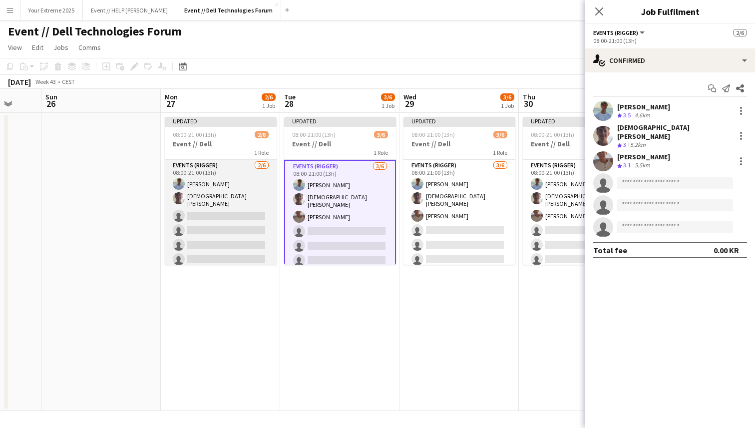
click at [218, 216] on app-card-role "Events (Rigger) [DATE] 08:00-21:00 (13h) [PERSON_NAME] [PERSON_NAME] Tohje sing…" at bounding box center [221, 214] width 112 height 109
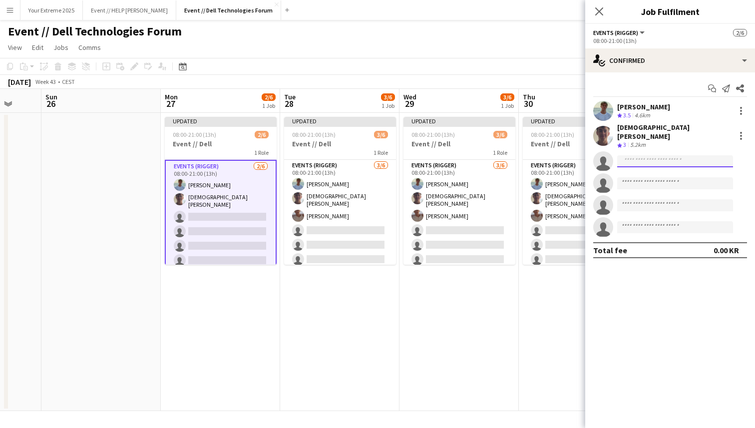
click at [671, 155] on input at bounding box center [675, 161] width 116 height 12
type input "*******"
click at [664, 174] on span "[EMAIL_ADDRESS][DOMAIN_NAME]" at bounding box center [675, 177] width 100 height 8
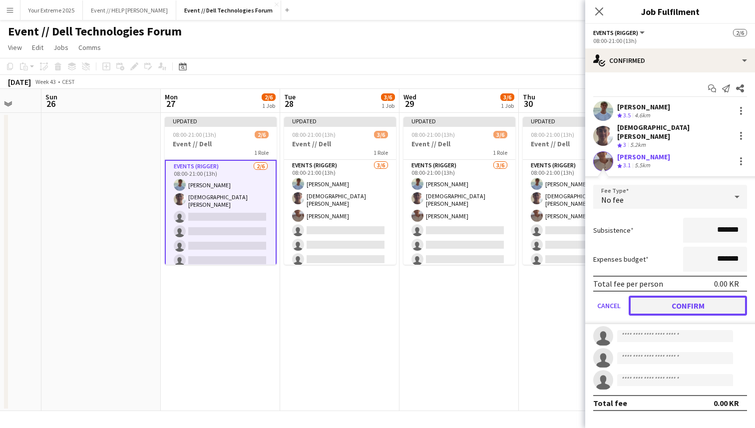
click at [664, 302] on button "Confirm" at bounding box center [688, 306] width 118 height 20
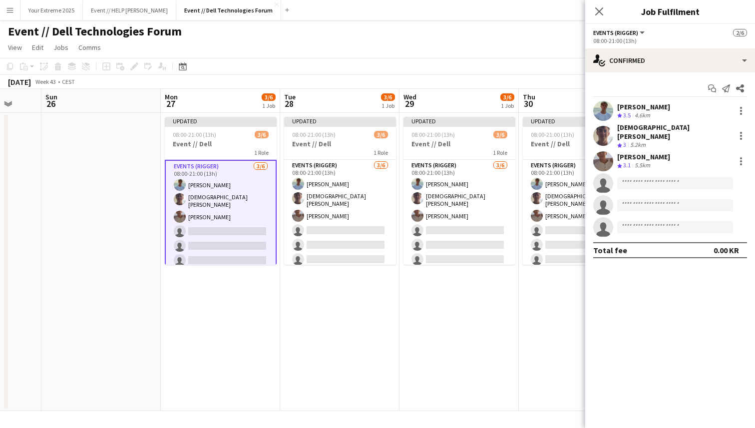
click at [324, 318] on app-date-cell "Updated 08:00-21:00 (13h) 3/6 Event // Dell 1 Role Events (Rigger) [DATE] 08:00…" at bounding box center [339, 262] width 119 height 298
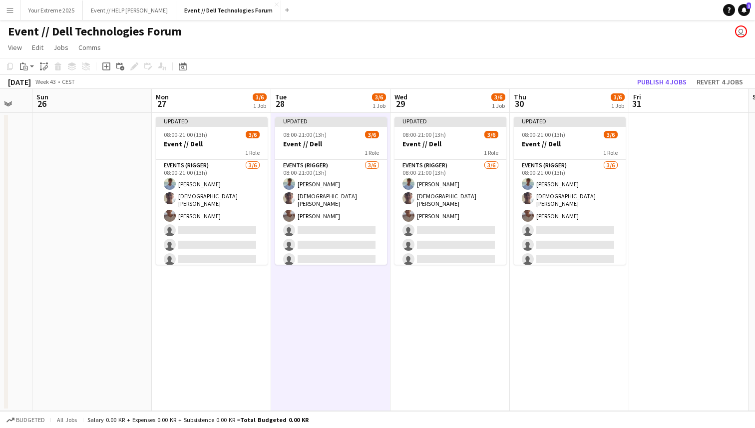
scroll to position [0, 332]
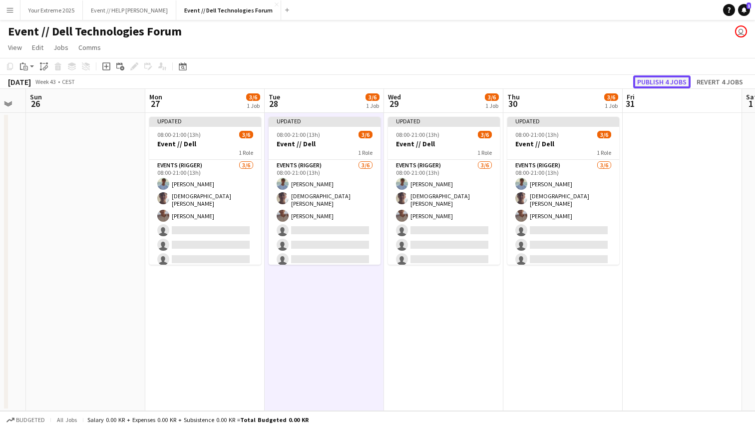
click at [656, 79] on button "Publish 4 jobs" at bounding box center [661, 81] width 57 height 13
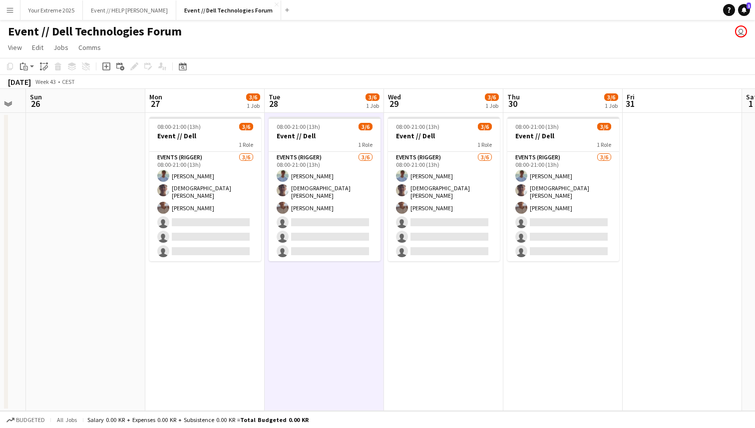
click at [661, 228] on app-date-cell at bounding box center [682, 262] width 119 height 298
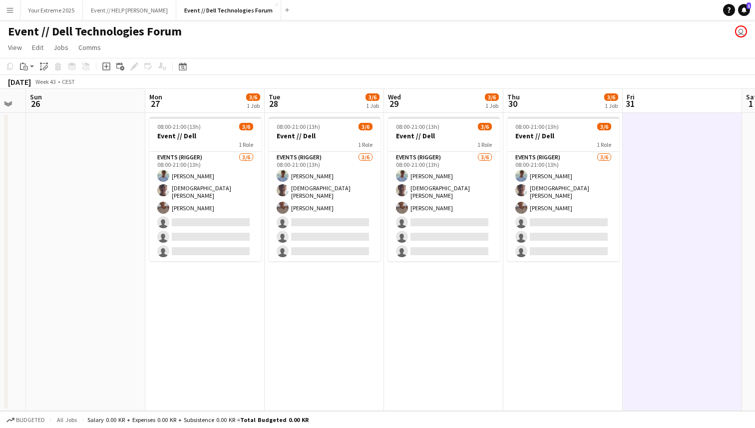
click at [553, 37] on div "Event // Dell Technologies Forum user" at bounding box center [377, 29] width 755 height 19
